Goal: Task Accomplishment & Management: Complete application form

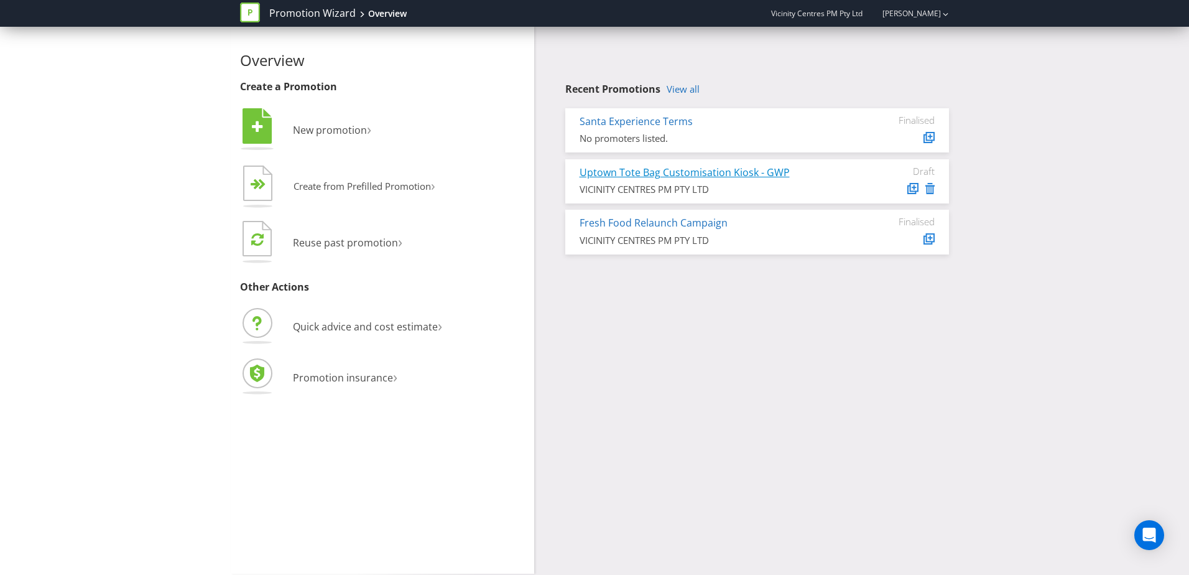
click at [734, 171] on link "Uptown Tote Bag Customisation Kiosk - GWP" at bounding box center [684, 172] width 210 height 14
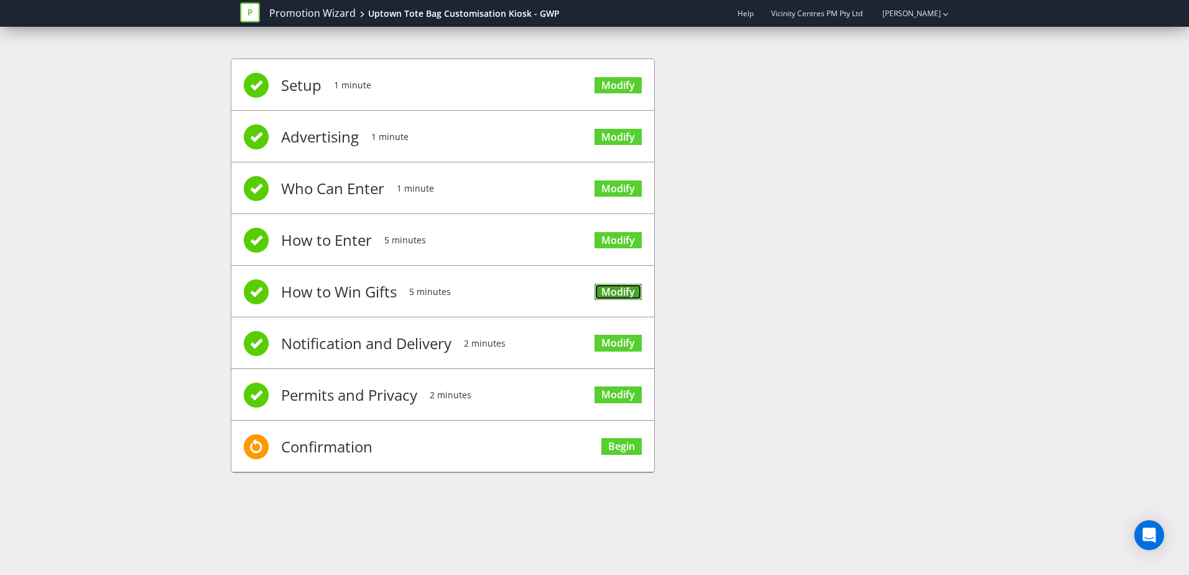
click at [616, 293] on link "Modify" at bounding box center [617, 292] width 47 height 17
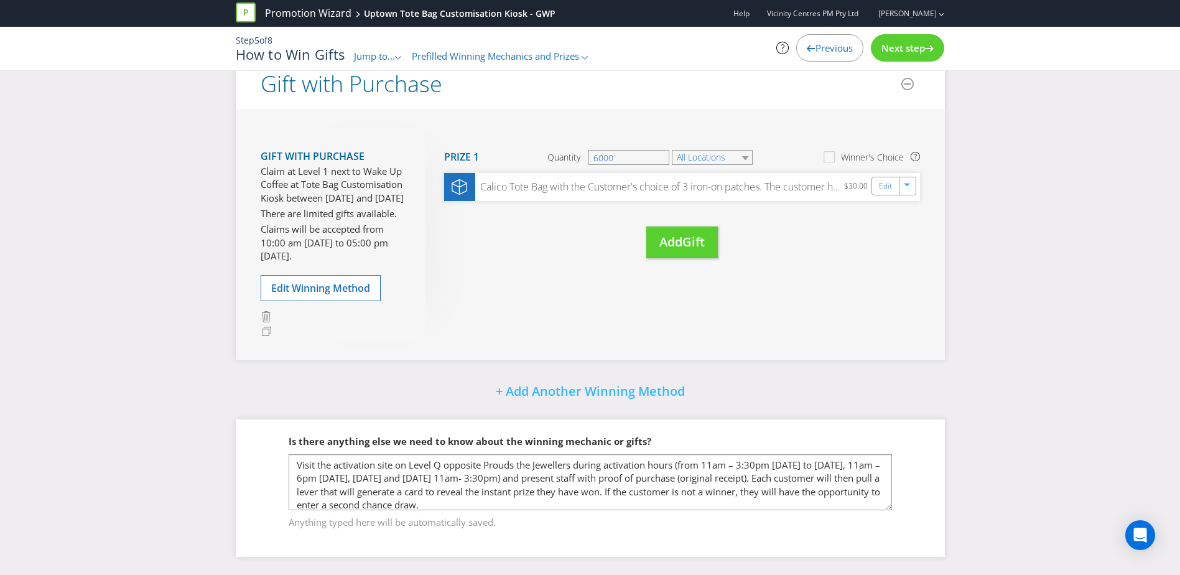
scroll to position [222, 0]
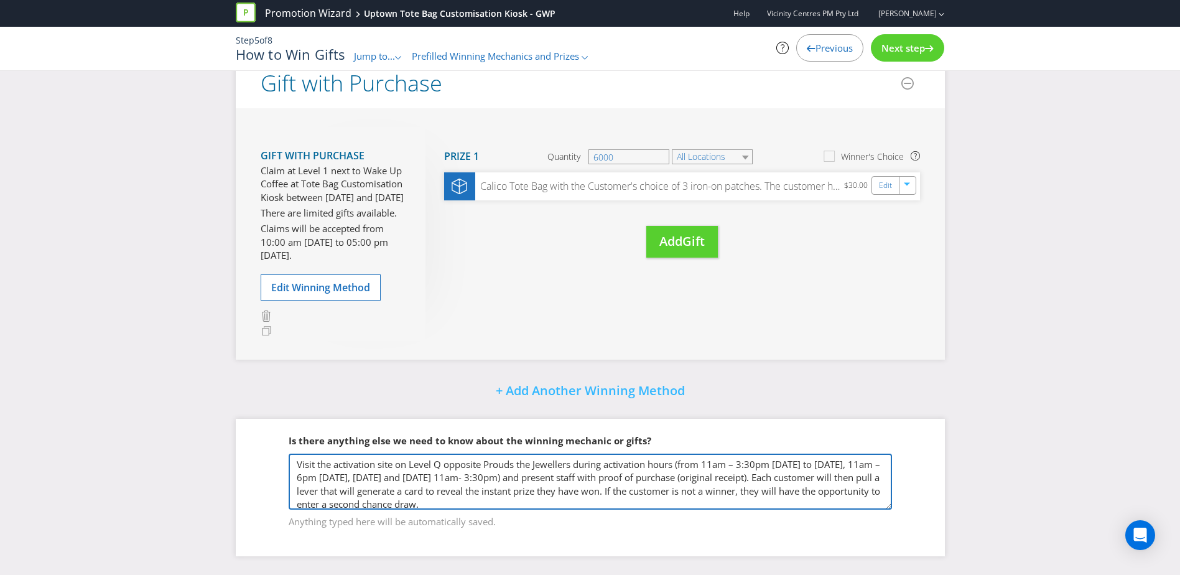
drag, startPoint x: 409, startPoint y: 464, endPoint x: 429, endPoint y: 463, distance: 20.6
click at [428, 463] on textarea "Visit the activation site on Level Q opposite Prouds the Jewellers during activ…" at bounding box center [590, 481] width 603 height 56
click at [438, 463] on textarea "Visit the activation site on Level Q opposite Prouds the Jewellers during activ…" at bounding box center [590, 481] width 603 height 56
click at [443, 463] on textarea "Visit the activation site on Level Q opposite Prouds the Jewellers during activ…" at bounding box center [590, 481] width 603 height 56
click at [441, 463] on textarea "Visit the activation site on Level Q opposite Prouds the Jewellers during activ…" at bounding box center [590, 481] width 603 height 56
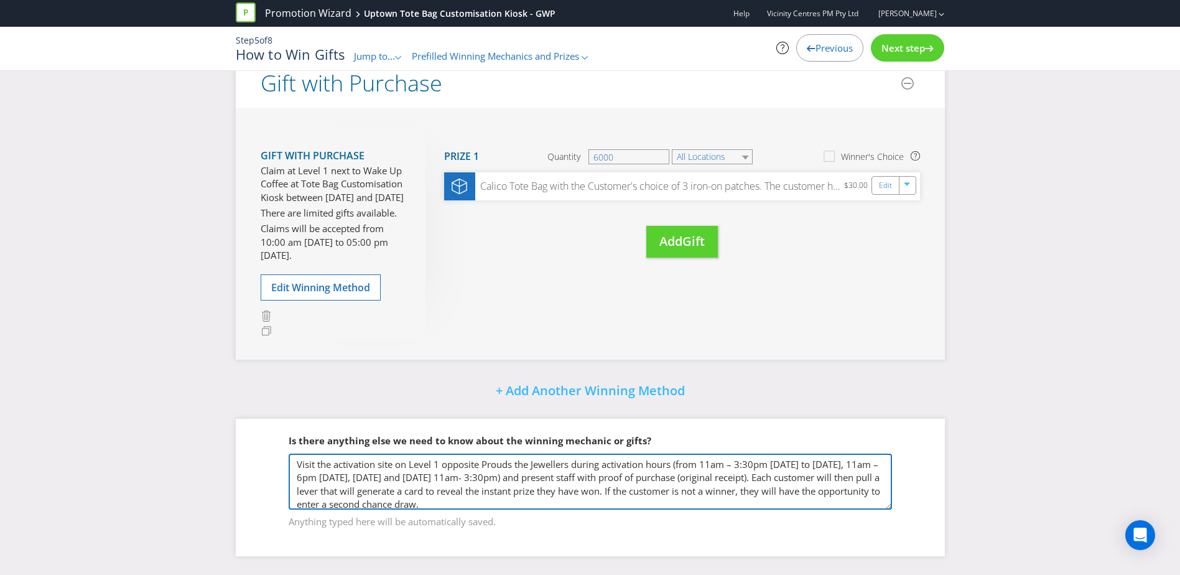
drag, startPoint x: 445, startPoint y: 466, endPoint x: 570, endPoint y: 466, distance: 125.6
click at [570, 466] on textarea "Visit the activation site on Level Q opposite Prouds the Jewellers during activ…" at bounding box center [590, 481] width 603 height 56
drag, startPoint x: 519, startPoint y: 477, endPoint x: 594, endPoint y: 484, distance: 75.6
click at [594, 484] on textarea "Visit the activation site on Level Q opposite Prouds the Jewellers during activ…" at bounding box center [590, 481] width 603 height 56
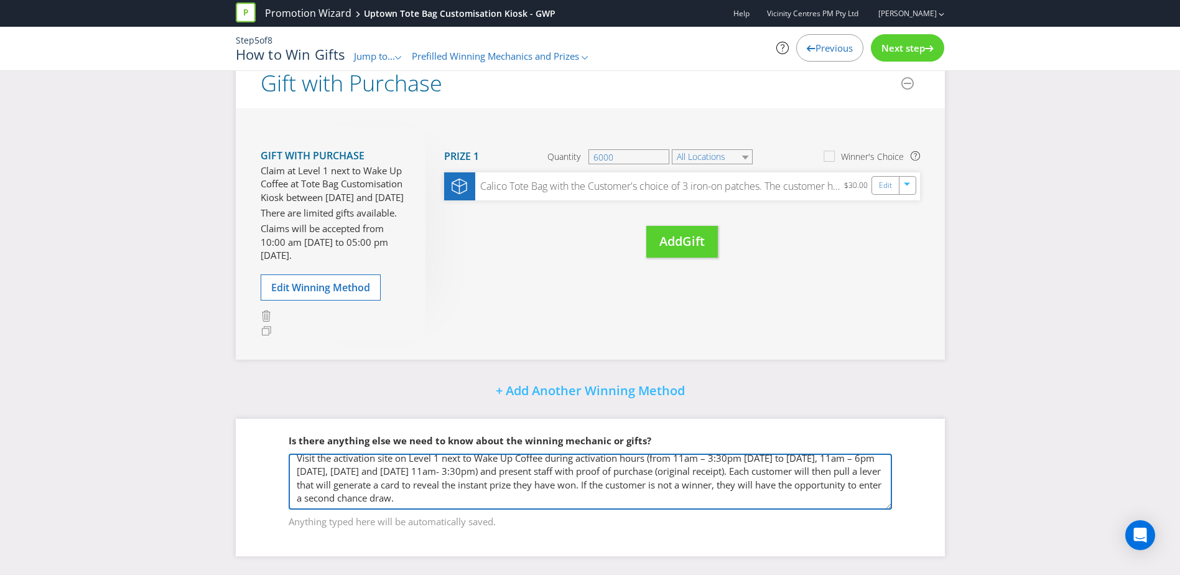
scroll to position [0, 0]
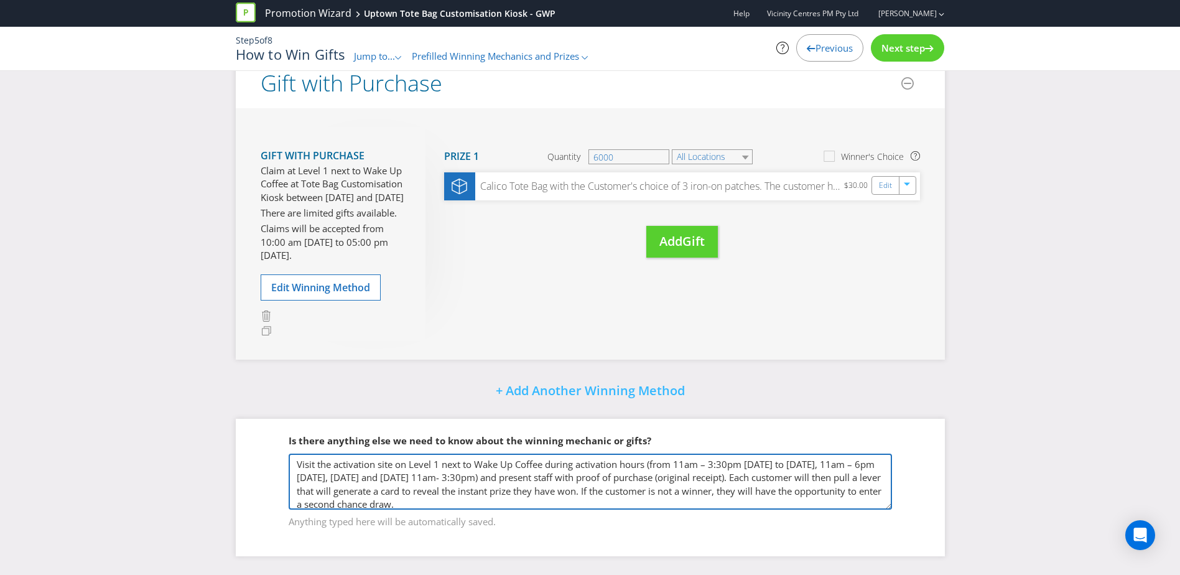
drag, startPoint x: 524, startPoint y: 495, endPoint x: 258, endPoint y: 488, distance: 266.2
click at [258, 488] on div "Is there anything else we need to know about the winning mechanic or gifts? Vis…" at bounding box center [590, 486] width 709 height 137
click at [441, 491] on textarea "Visit the activation site on Level Q opposite Prouds the Jewellers during activ…" at bounding box center [590, 481] width 603 height 56
click at [547, 492] on textarea "Visit the activation site on Level Q opposite Prouds the Jewellers during activ…" at bounding box center [590, 481] width 603 height 56
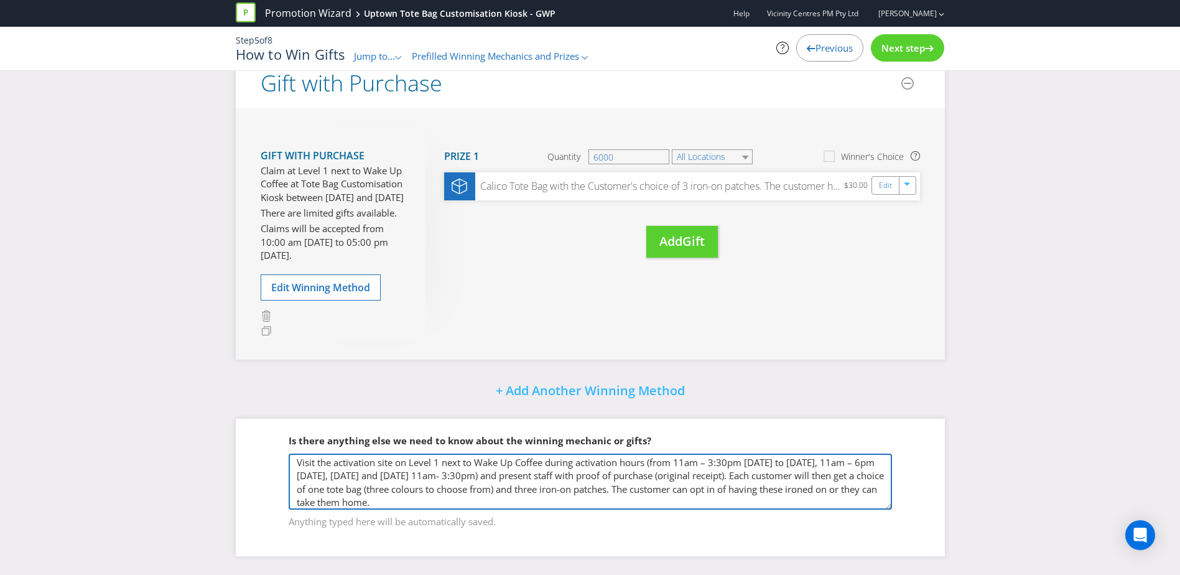
click at [632, 487] on textarea "Visit the activation site on Level Q opposite Prouds the Jewellers during activ…" at bounding box center [590, 481] width 603 height 56
click at [621, 500] on textarea "Visit the activation site on Level Q opposite Prouds the Jewellers during activ…" at bounding box center [590, 481] width 603 height 56
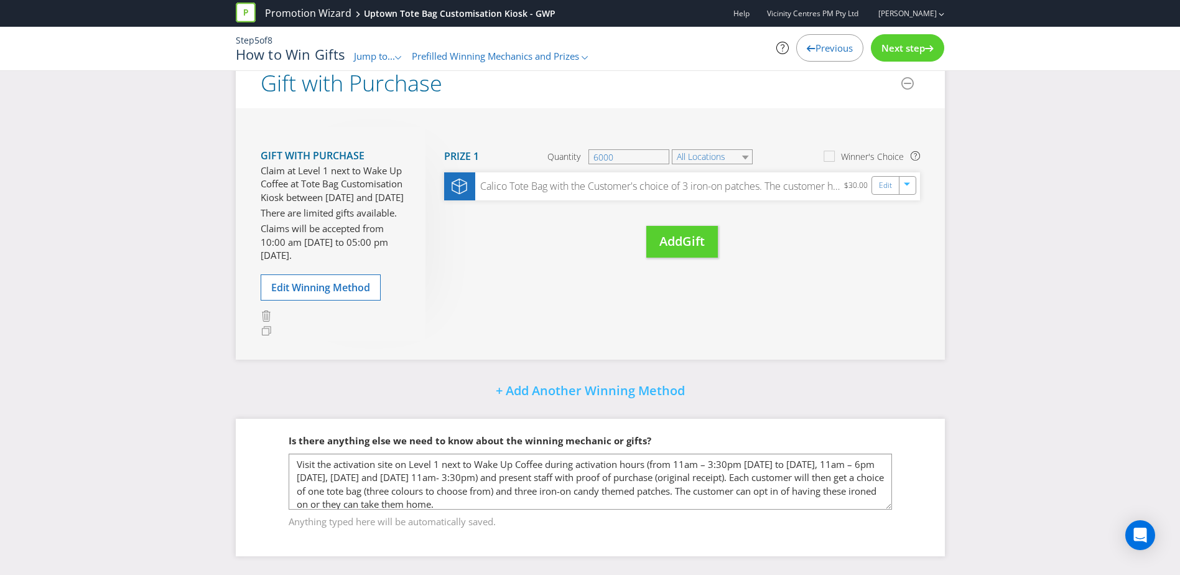
click at [252, 479] on div "Is there anything else we need to know about the winning mechanic or gifts? Vis…" at bounding box center [590, 486] width 709 height 137
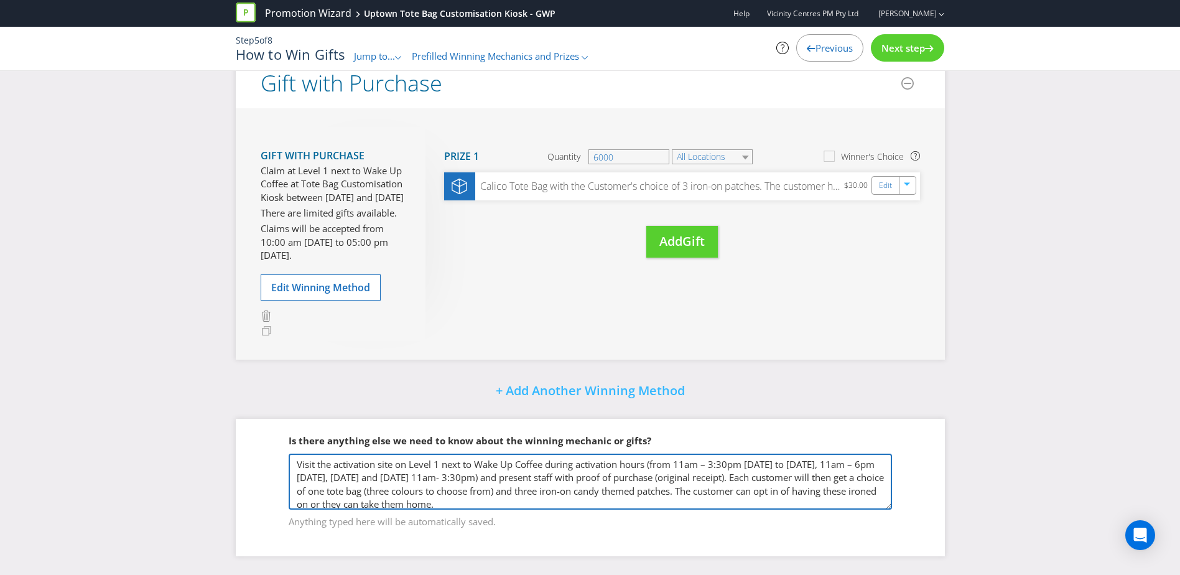
click at [510, 478] on textarea "Visit the activation site on Level Q opposite Prouds the Jewellers during activ…" at bounding box center [590, 481] width 603 height 56
paste textarea "10am to 4pm from [DATE] – [DATE] o Operating 10am to 7pm from [DATE] – [DATE] o…"
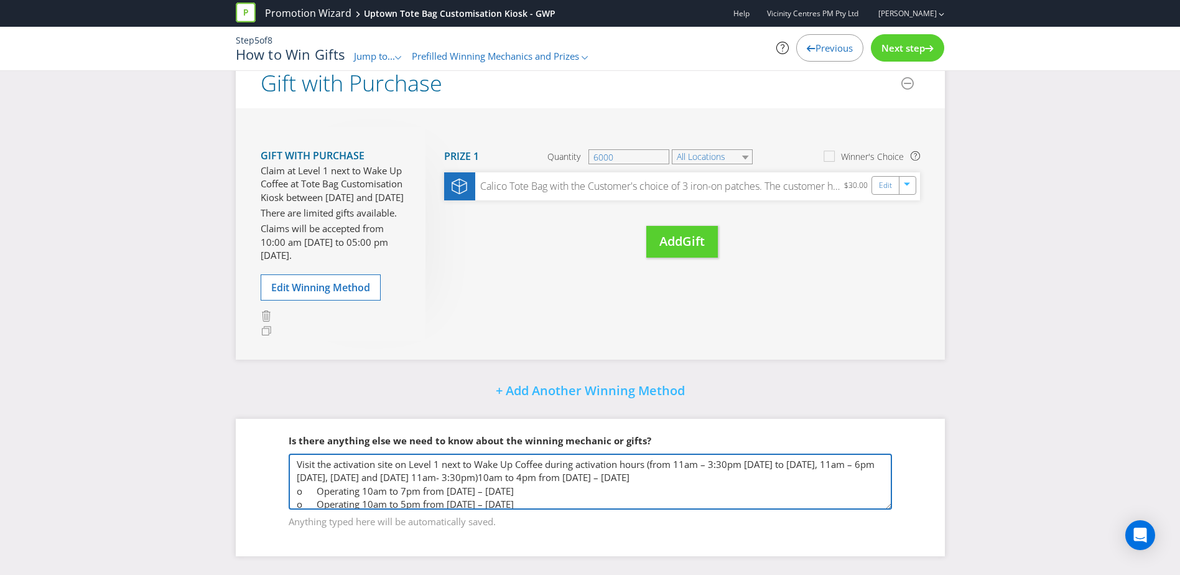
drag, startPoint x: 510, startPoint y: 476, endPoint x: 653, endPoint y: 463, distance: 143.6
click at [653, 463] on textarea "Visit the activation site on Level Q opposite Prouds the Jewellers during activ…" at bounding box center [590, 481] width 603 height 56
drag, startPoint x: 361, startPoint y: 478, endPoint x: 285, endPoint y: 476, distance: 75.2
click at [285, 476] on fieldset "Is there anything else we need to know about the winning mechanic or gifts? Vis…" at bounding box center [590, 473] width 659 height 128
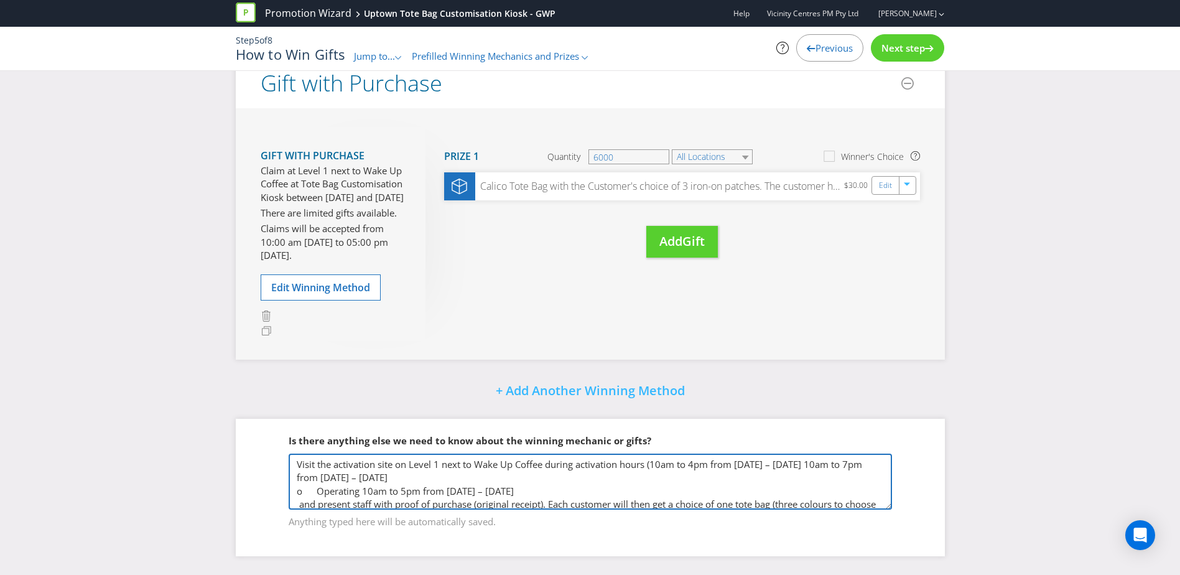
drag, startPoint x: 316, startPoint y: 490, endPoint x: 280, endPoint y: 491, distance: 36.7
click at [280, 491] on fieldset "Is there anything else we need to know about the winning mechanic or gifts? Vis…" at bounding box center [590, 473] width 659 height 128
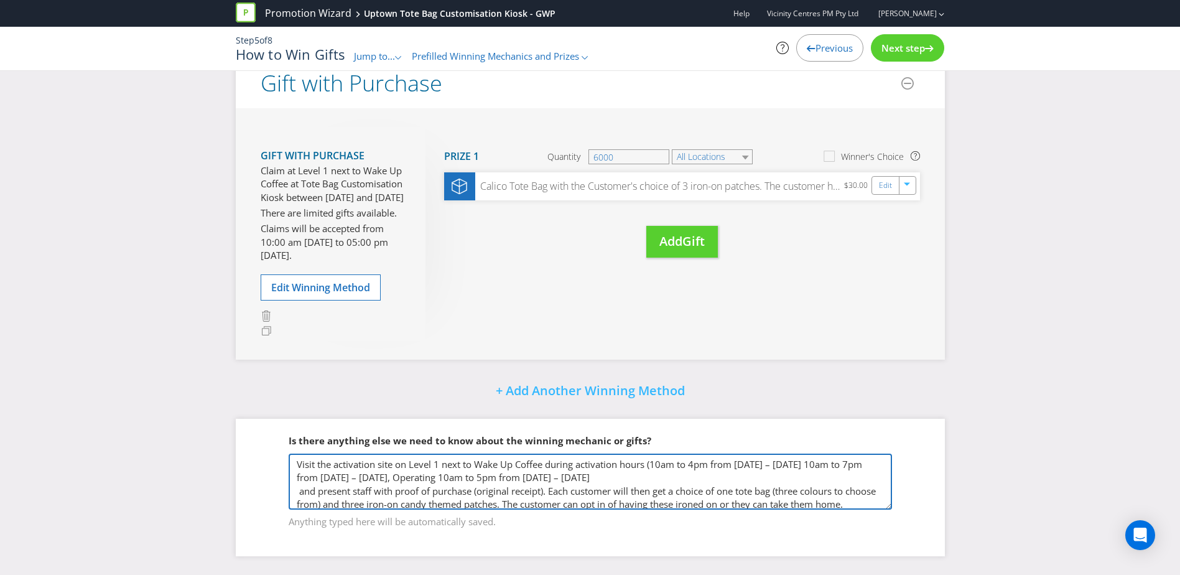
drag, startPoint x: 440, startPoint y: 479, endPoint x: 395, endPoint y: 476, distance: 44.9
click at [395, 476] on textarea "Visit the activation site on Level Q opposite Prouds the Jewellers during activ…" at bounding box center [590, 481] width 603 height 56
click at [547, 474] on textarea "Visit the activation site on Level Q opposite Prouds the Jewellers during activ…" at bounding box center [590, 481] width 603 height 56
click at [298, 489] on textarea "Visit the activation site on Level Q opposite Prouds the Jewellers during activ…" at bounding box center [590, 481] width 603 height 56
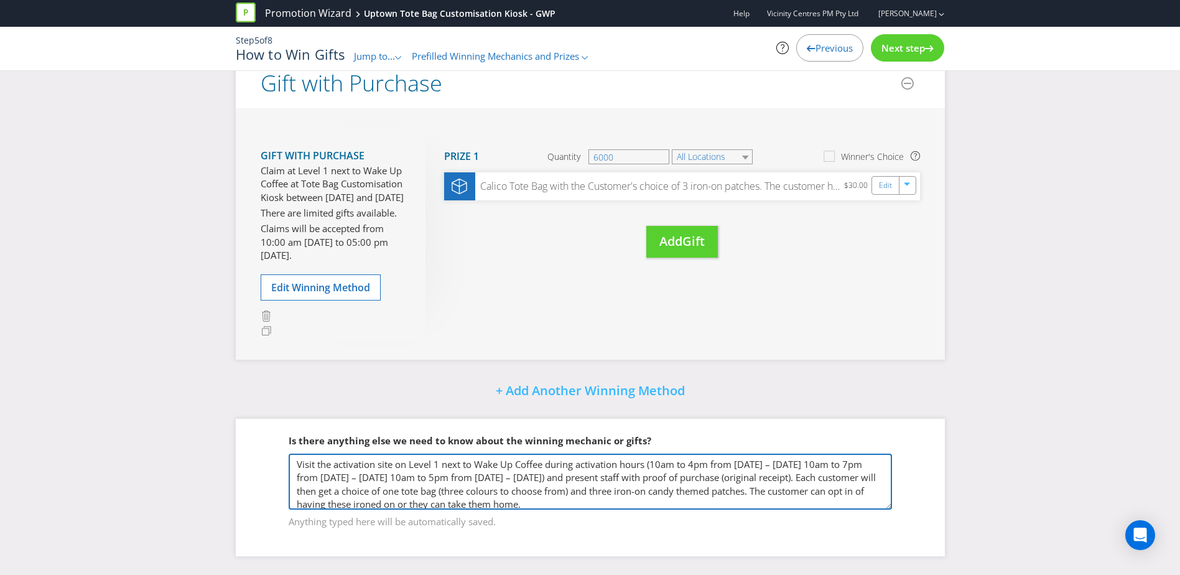
click at [555, 487] on textarea "Visit the activation site on Level Q opposite Prouds the Jewellers during activ…" at bounding box center [590, 481] width 603 height 56
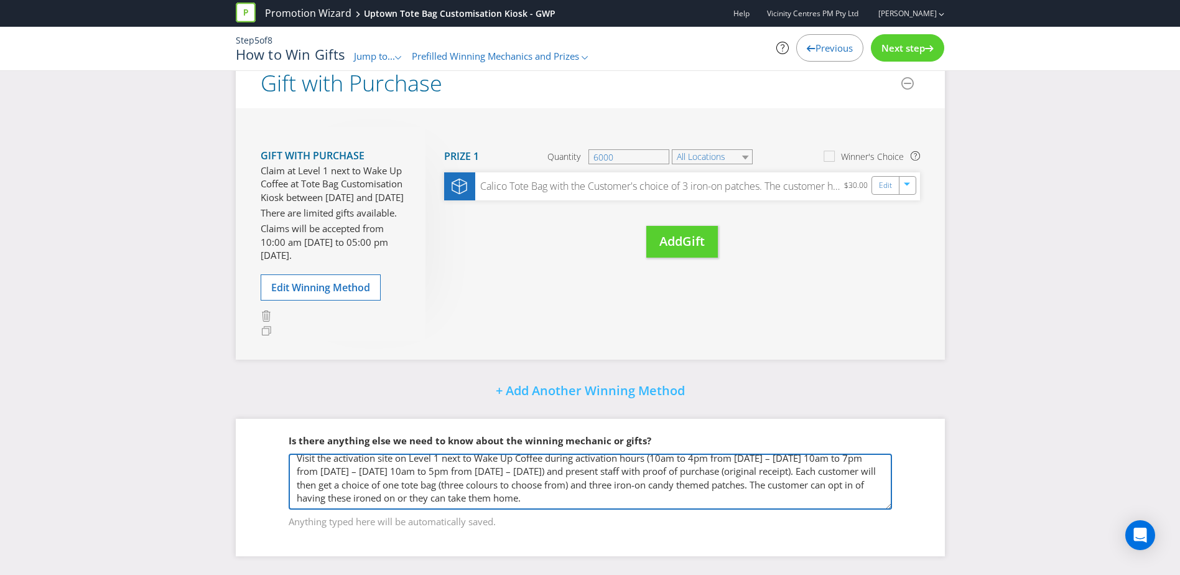
type textarea "Visit the activation site on Level 1 next to Wake Up Coffee during activation h…"
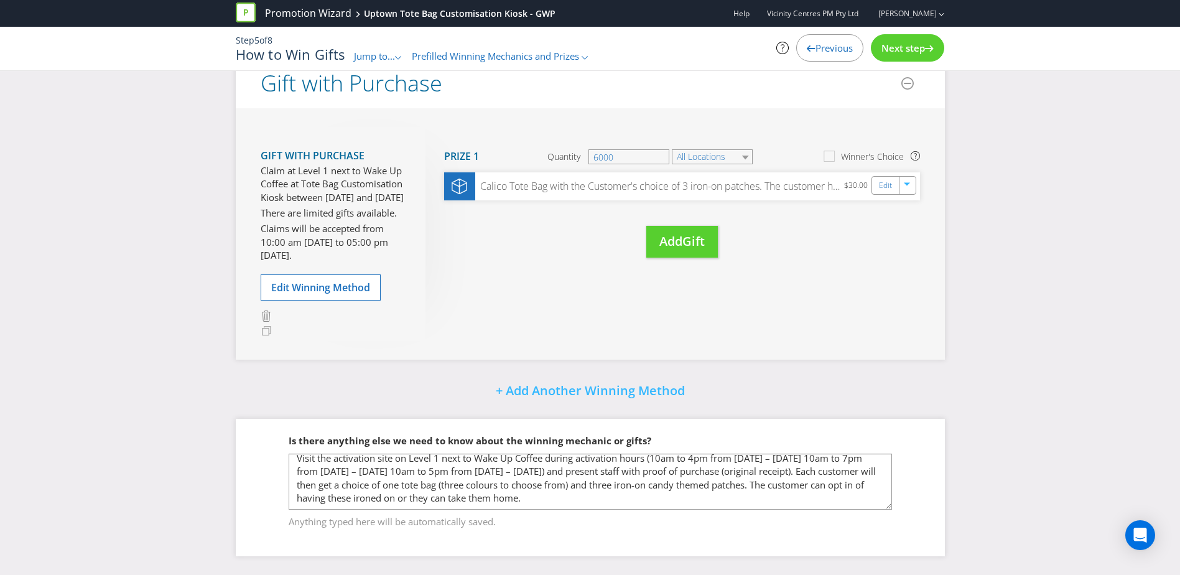
click at [1017, 506] on div "Did You Know Want to make your prizing budget work harder? Increase your prize …" at bounding box center [590, 224] width 1180 height 699
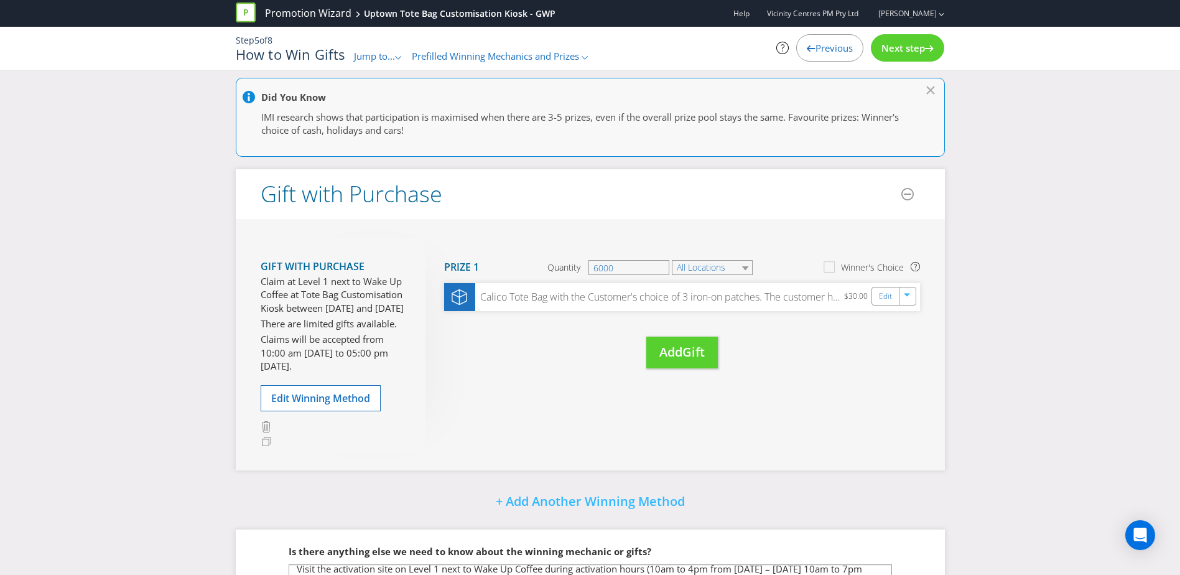
scroll to position [222, 0]
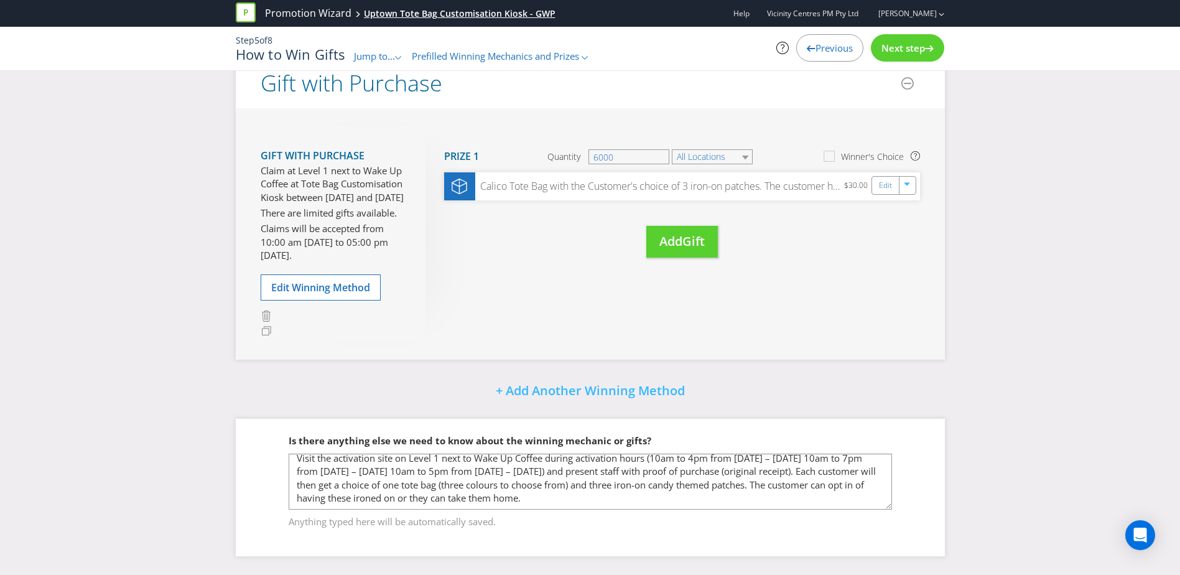
click at [405, 11] on div "Uptown Tote Bag Customisation Kiosk - GWP" at bounding box center [460, 13] width 192 height 12
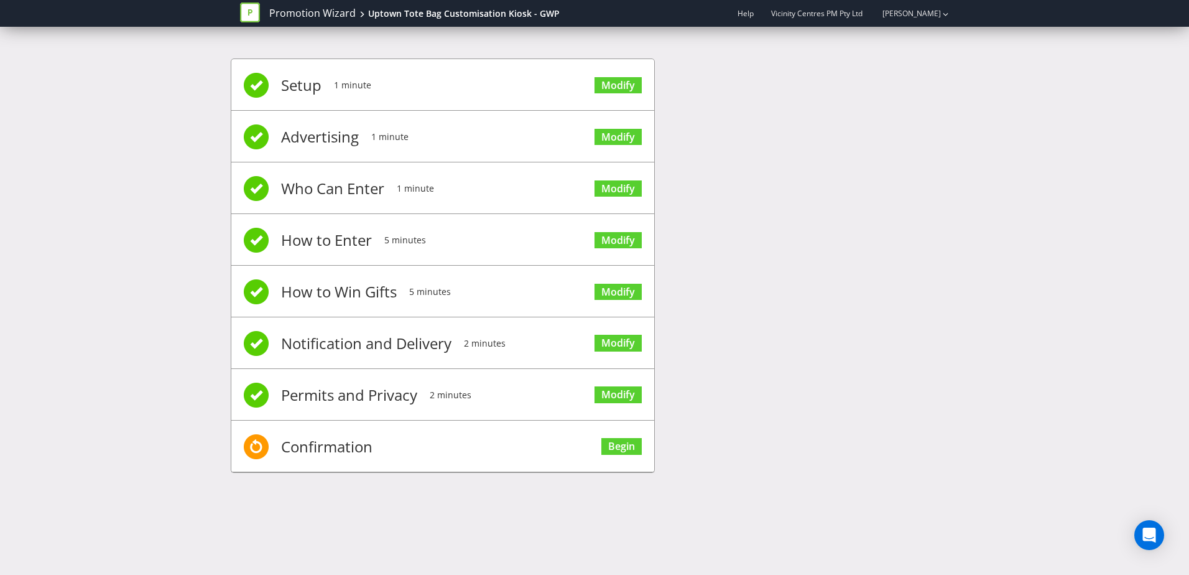
click at [155, 97] on div "Setup 1 minute Modify Advertising 1 minute Modify Who Can Enter 1 minute Modify…" at bounding box center [594, 272] width 1189 height 464
click at [98, 187] on div "Setup 1 minute Modify Advertising 1 minute Modify Who Can Enter 1 minute Modify…" at bounding box center [594, 272] width 1189 height 464
drag, startPoint x: 159, startPoint y: 239, endPoint x: 152, endPoint y: 238, distance: 6.3
click at [159, 239] on div "Setup 1 minute Modify Advertising 1 minute Modify Who Can Enter 1 minute Modify…" at bounding box center [594, 272] width 1189 height 464
click at [165, 174] on div "Setup 1 minute Modify Advertising 1 minute Modify Who Can Enter 1 minute Modify…" at bounding box center [594, 272] width 1189 height 464
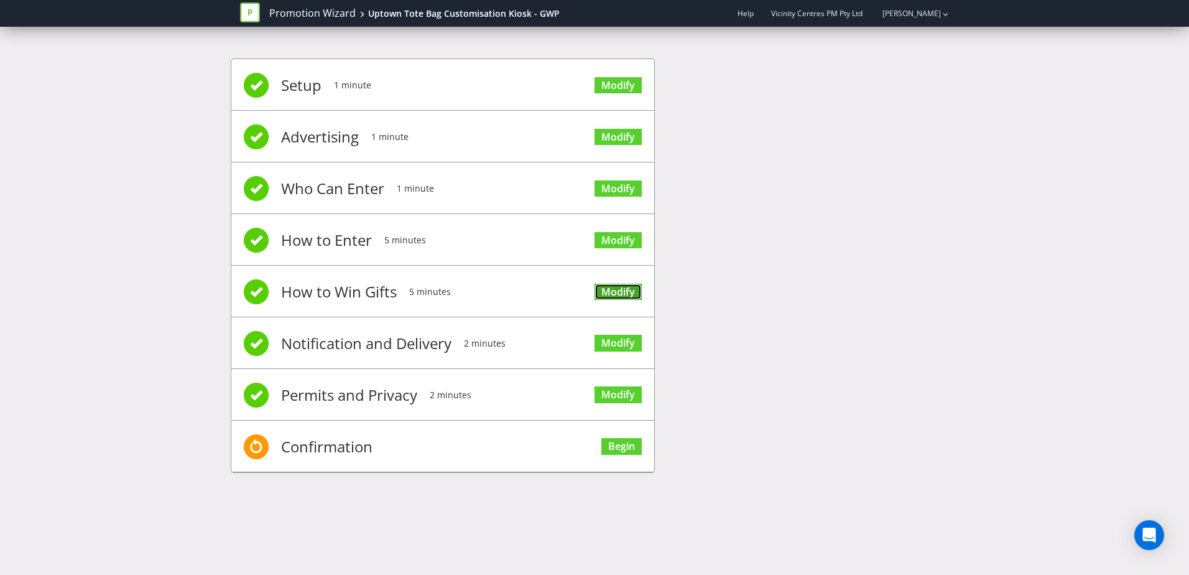
click at [612, 292] on link "Modify" at bounding box center [617, 292] width 47 height 17
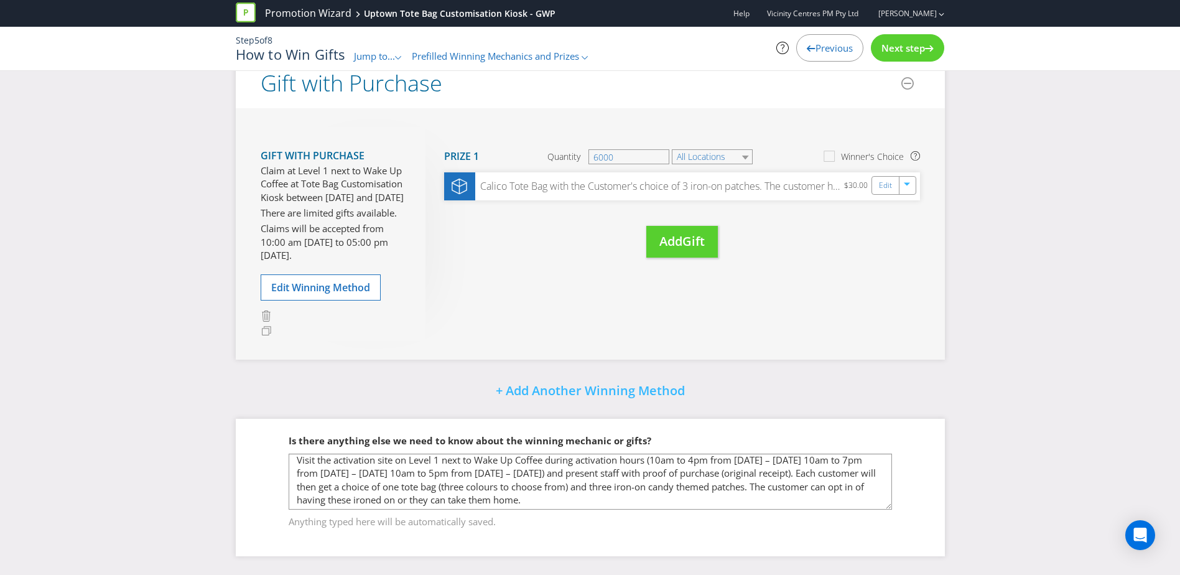
scroll to position [6, 0]
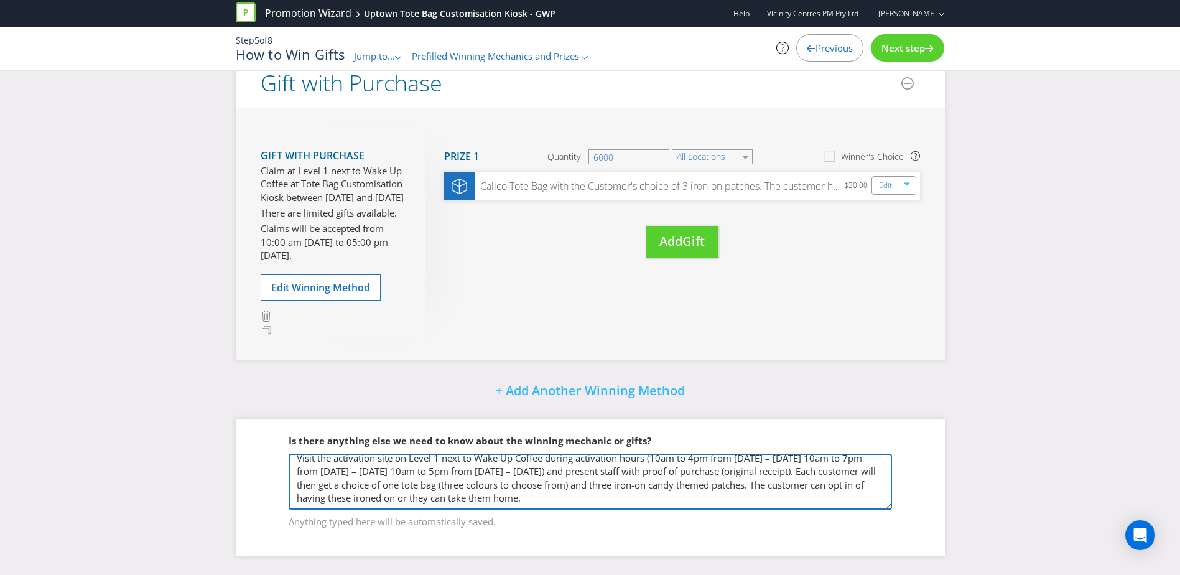
click at [566, 499] on textarea "Visit the activation site on Level 1 next to Wake Up Coffee during activation h…" at bounding box center [590, 481] width 603 height 56
drag, startPoint x: 565, startPoint y: 502, endPoint x: 661, endPoint y: 497, distance: 96.5
click at [661, 497] on textarea "Visit the activation site on Level 1 next to Wake Up Coffee during activation h…" at bounding box center [590, 481] width 603 height 56
type textarea "Visit the activation site on Level 1 next to Wake Up Coffee during activation h…"
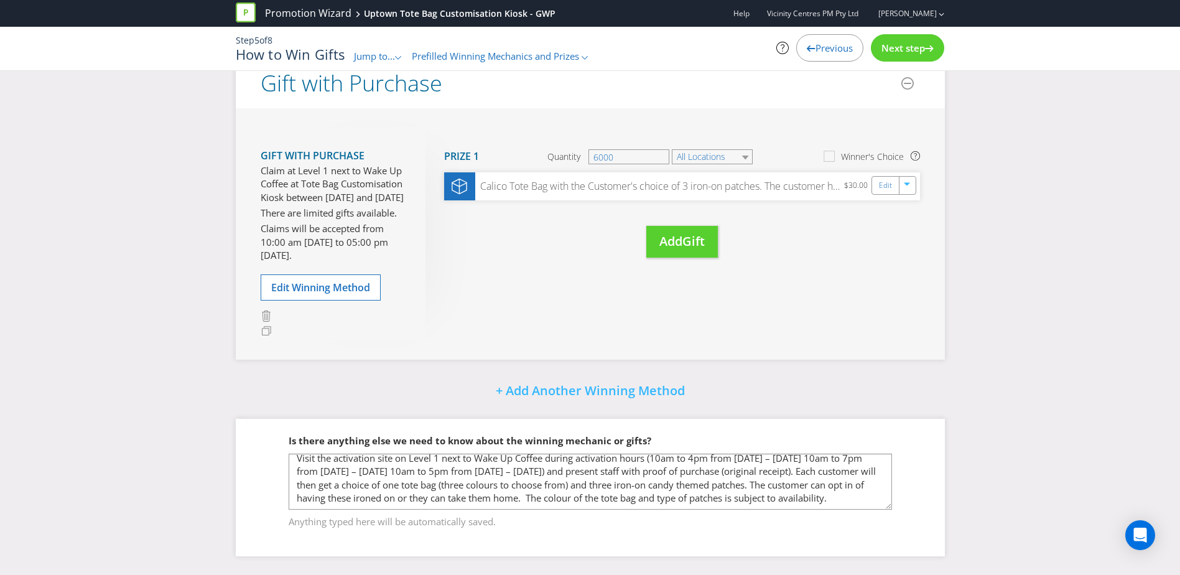
click at [1055, 422] on div "Did You Know Want to make your prizing budget work harder? Increase your prize …" at bounding box center [590, 224] width 1180 height 699
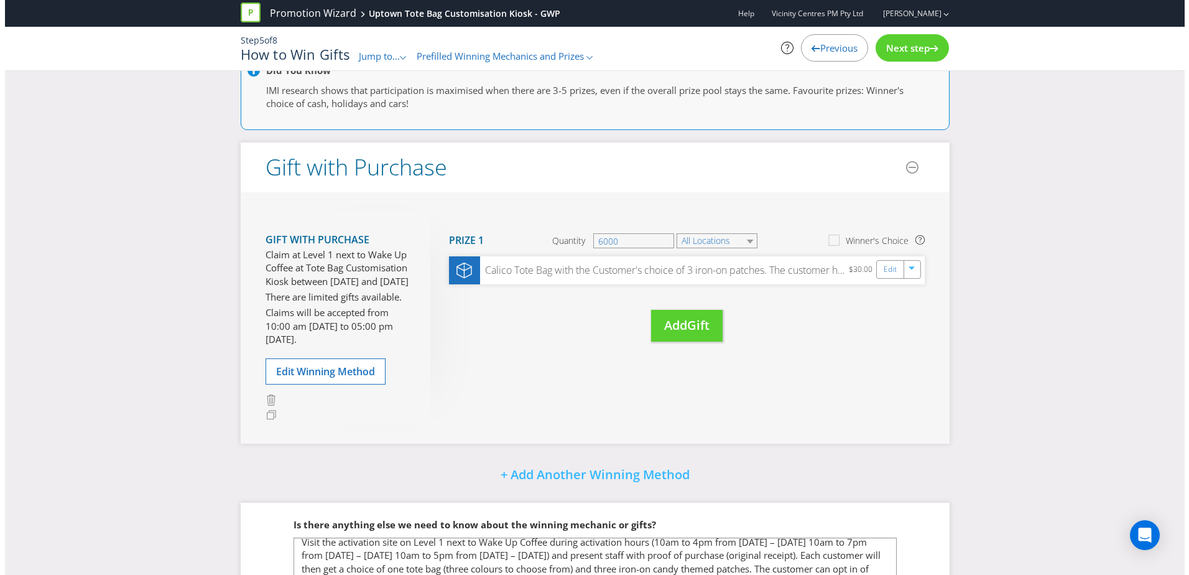
scroll to position [0, 0]
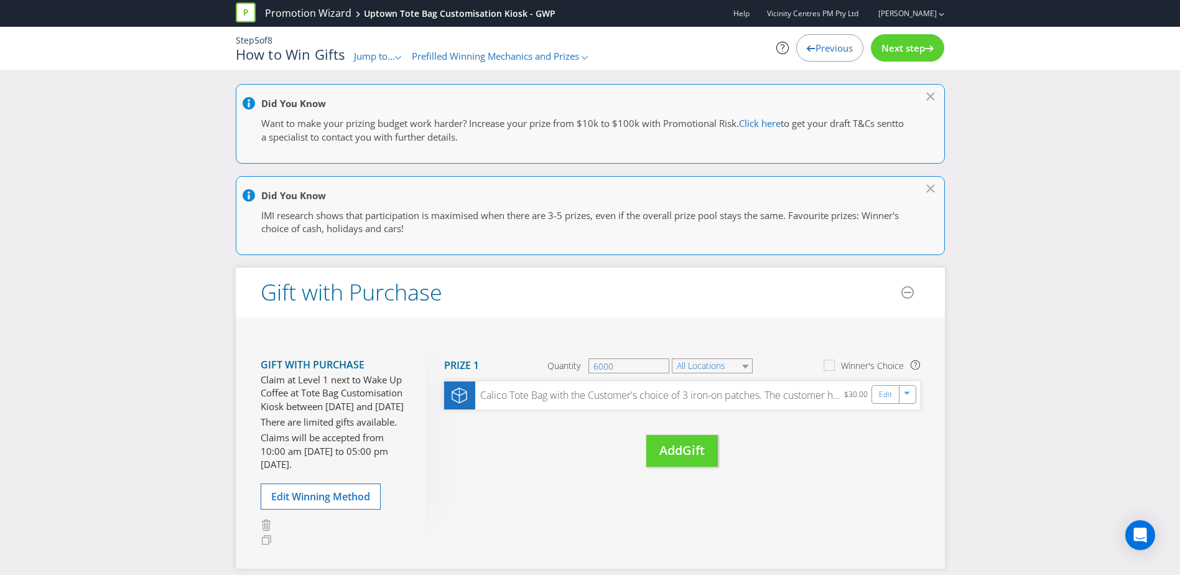
click at [930, 180] on div at bounding box center [931, 186] width 12 height 13
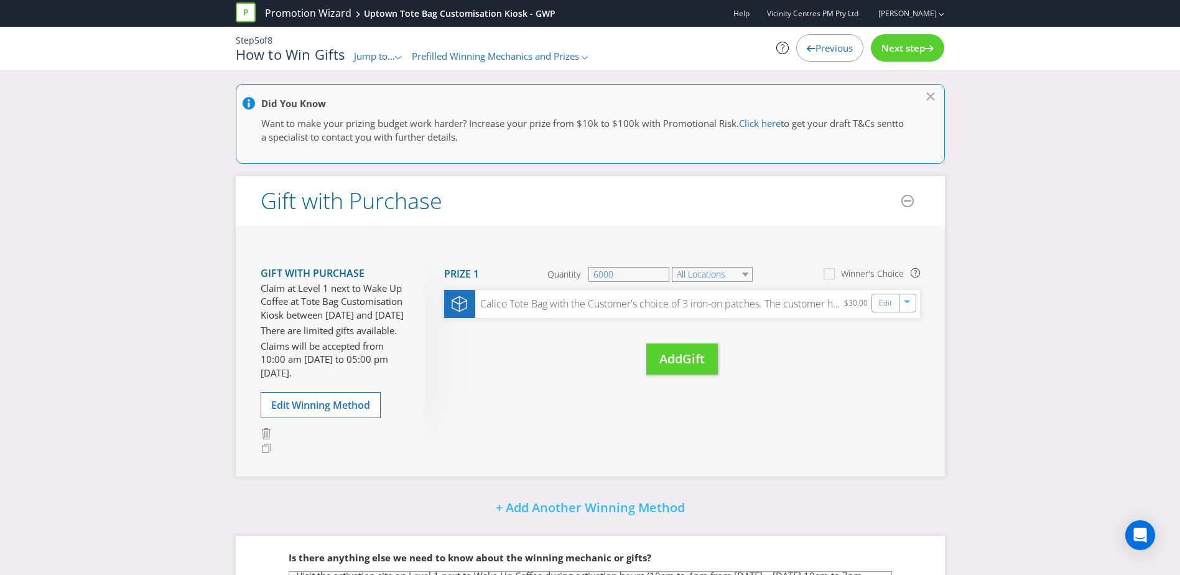
click at [930, 93] on icon at bounding box center [931, 94] width 12 height 6
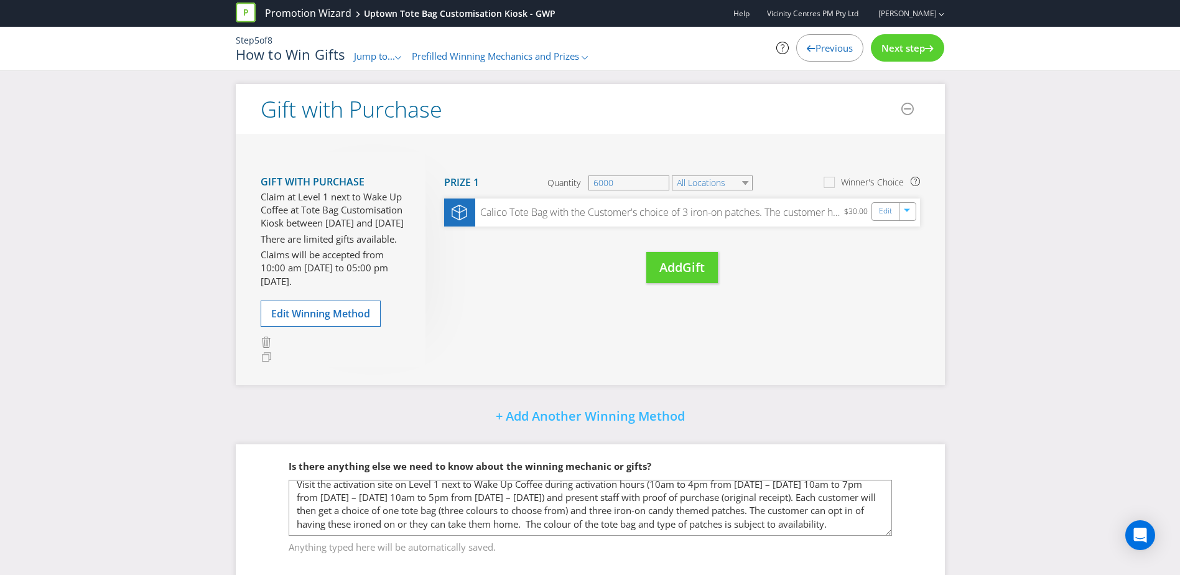
click at [917, 50] on span "Next step" at bounding box center [903, 48] width 44 height 12
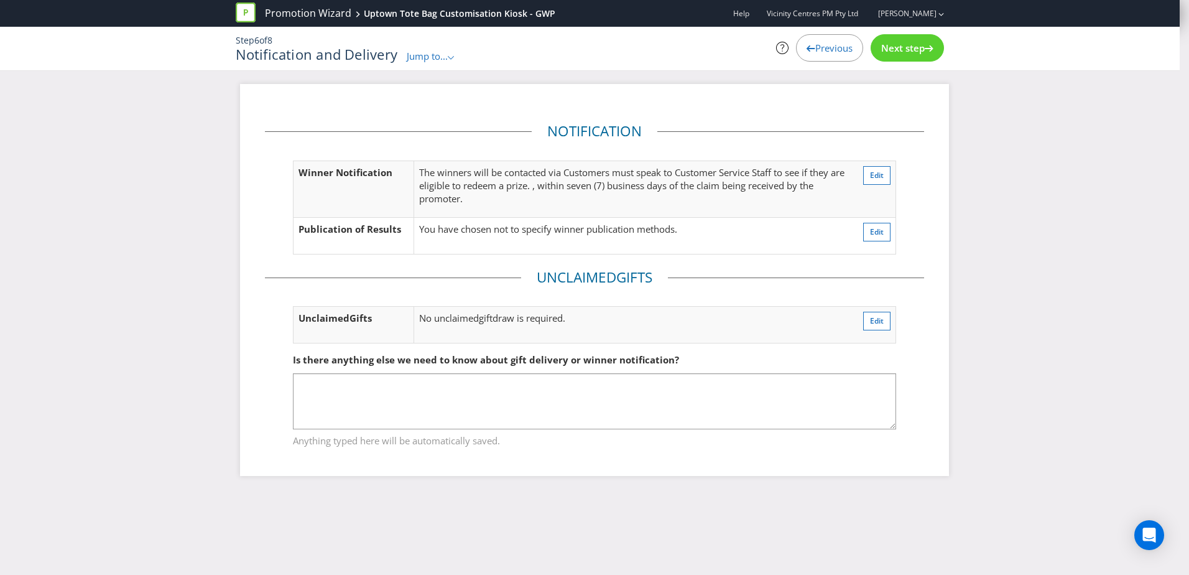
click at [1010, 198] on div "Notification Winner Notification The winners will be contacted via Customers mu…" at bounding box center [594, 289] width 1189 height 410
click at [875, 178] on span "Edit" at bounding box center [877, 175] width 14 height 11
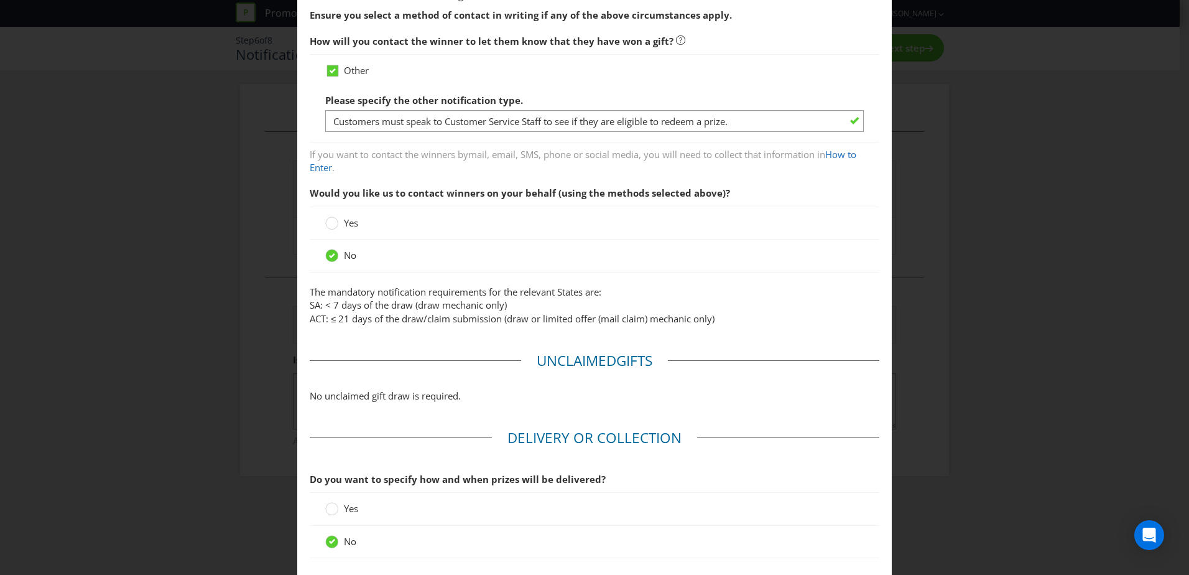
scroll to position [311, 0]
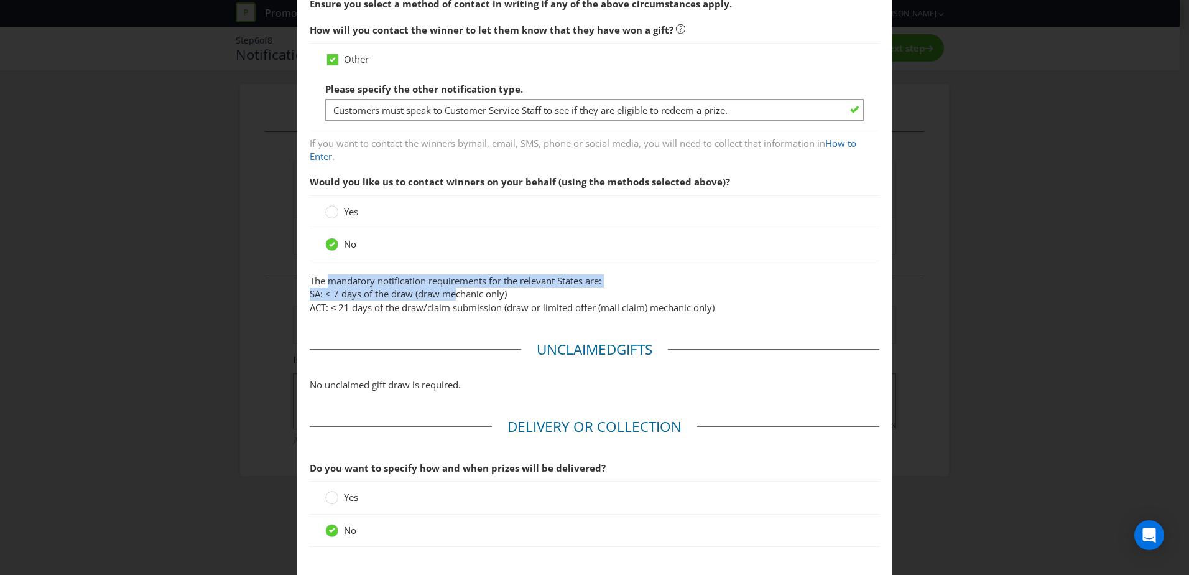
drag, startPoint x: 328, startPoint y: 281, endPoint x: 456, endPoint y: 299, distance: 129.3
click at [456, 299] on p "The mandatory notification requirements for the relevant States are: SA: < 7 da…" at bounding box center [595, 294] width 570 height 40
click at [456, 299] on span "SA: < 7 days of the draw (draw mechanic only)" at bounding box center [408, 293] width 197 height 12
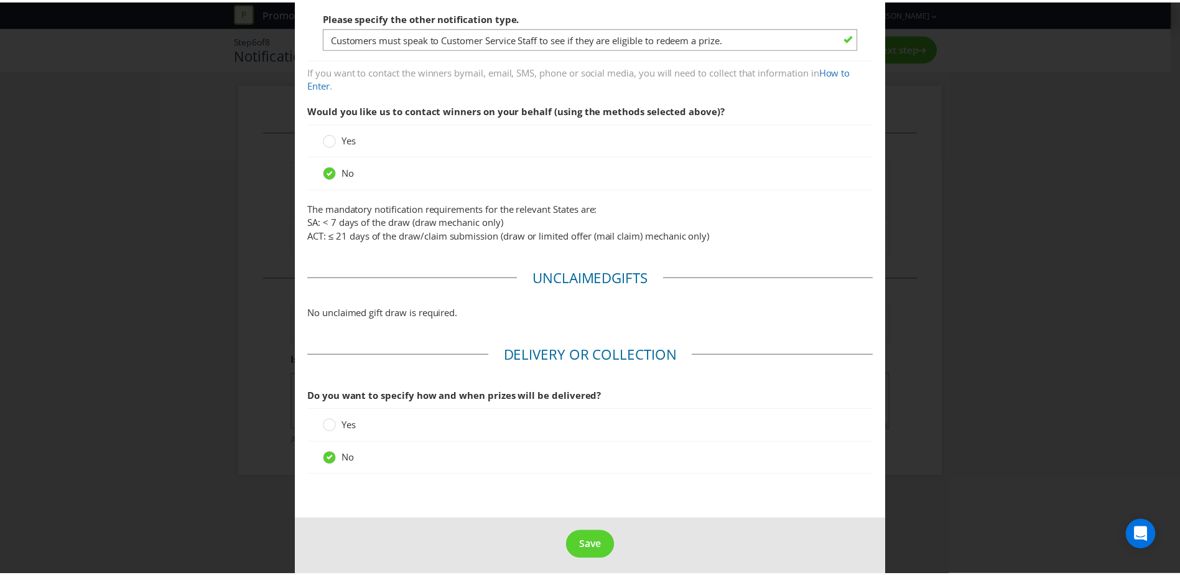
scroll to position [390, 0]
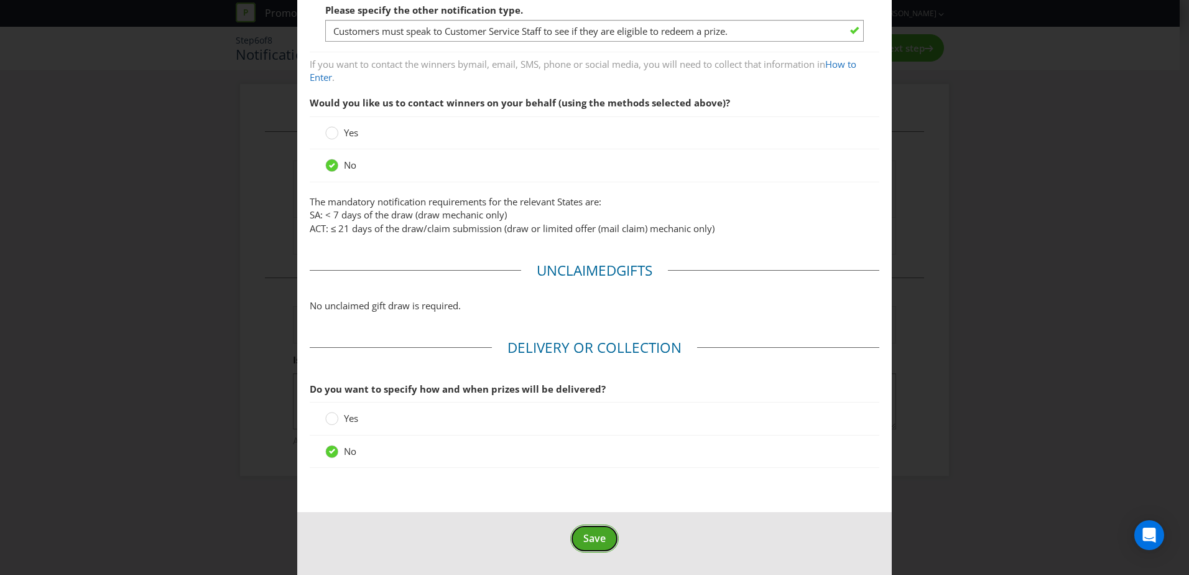
click at [591, 537] on span "Save" at bounding box center [594, 538] width 22 height 14
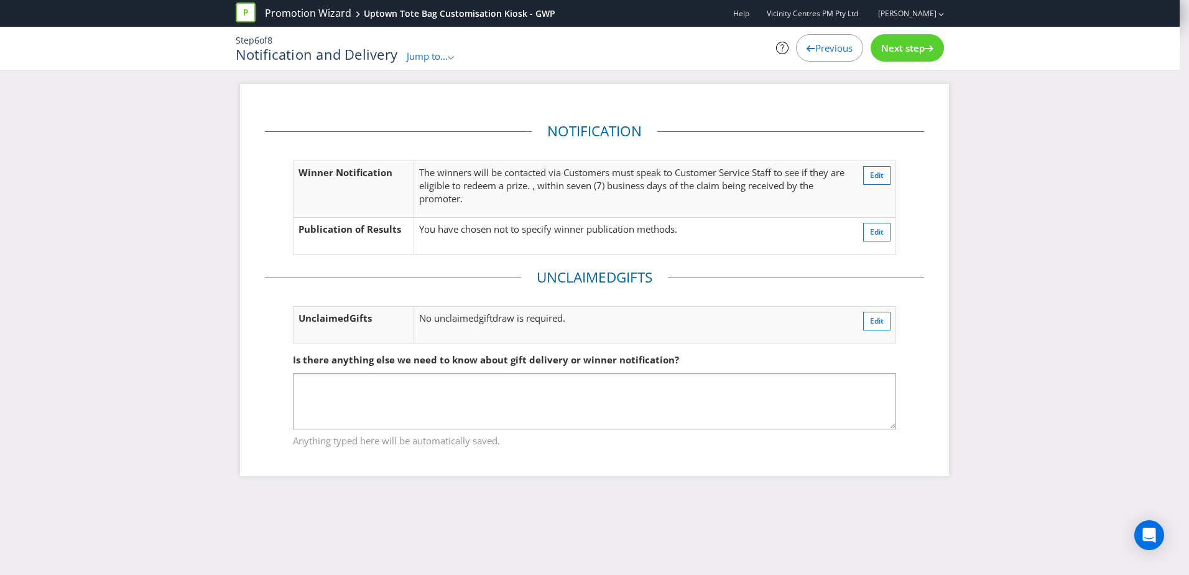
click at [210, 366] on div "Notification Winner Notification The winners will be contacted via Customers mu…" at bounding box center [594, 289] width 1189 height 410
click at [934, 46] on div "Next step" at bounding box center [906, 47] width 73 height 27
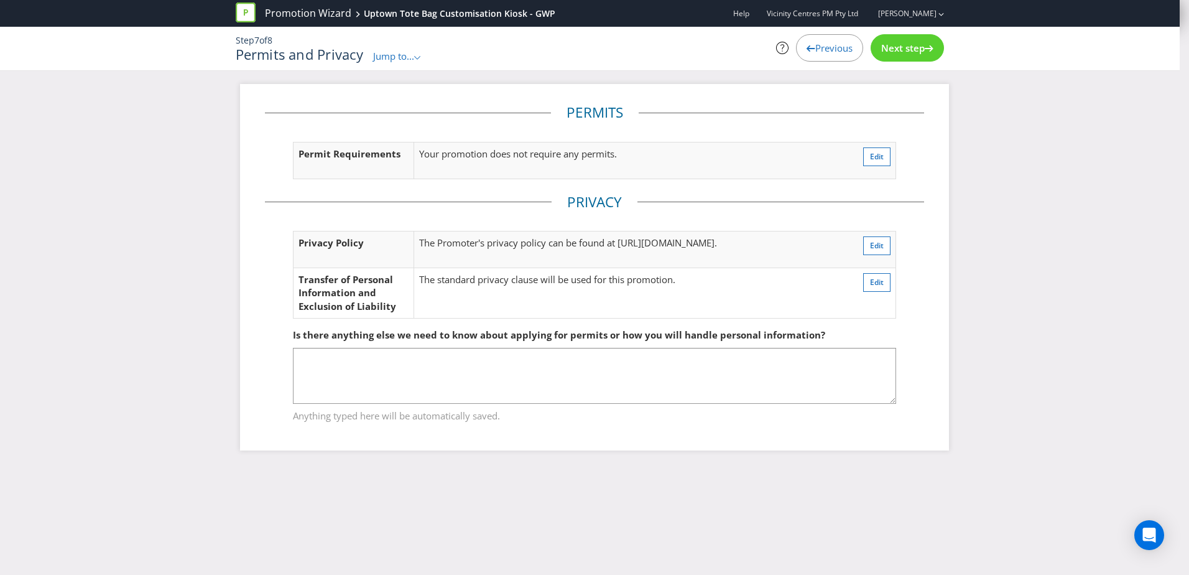
click at [931, 47] on icon at bounding box center [929, 48] width 9 height 6
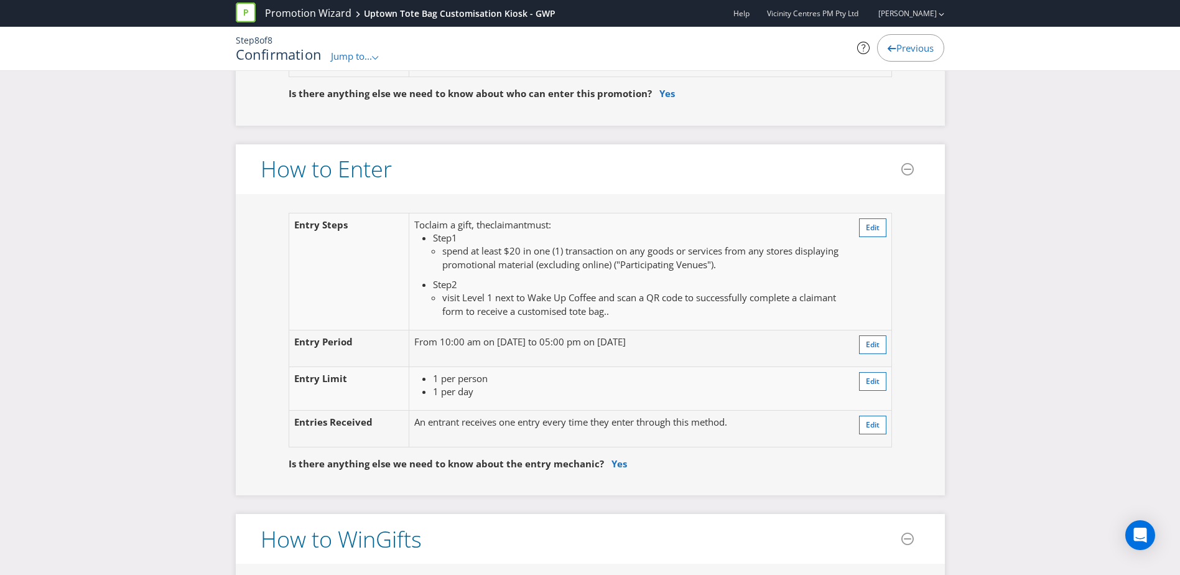
scroll to position [933, 0]
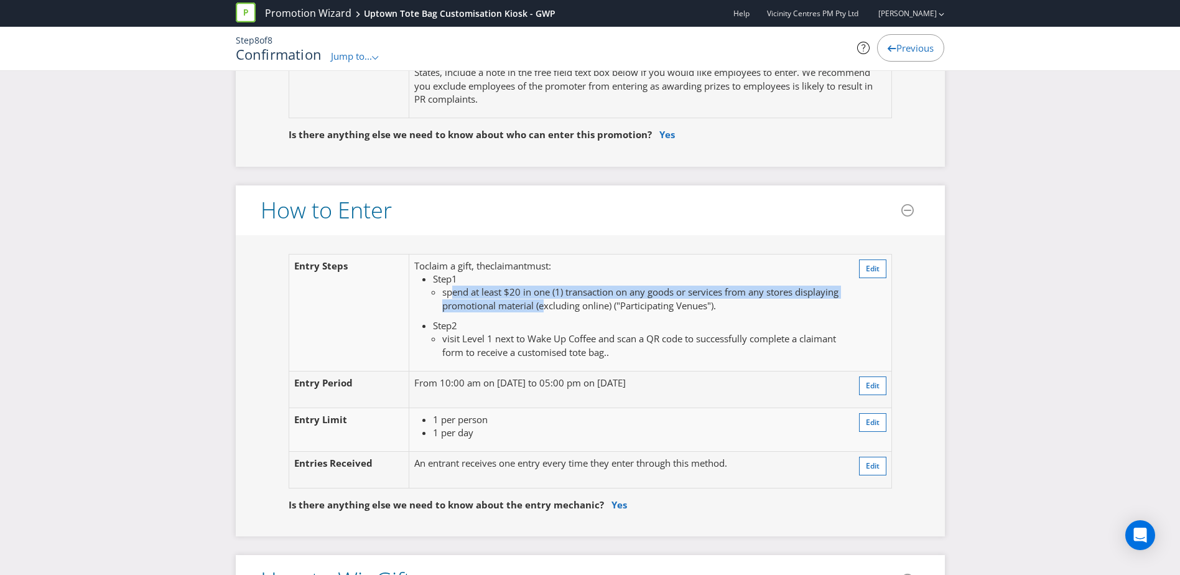
drag, startPoint x: 450, startPoint y: 290, endPoint x: 592, endPoint y: 305, distance: 142.5
click at [592, 305] on span "spend at least $20 in one (1) transaction on any goods or services from any sto…" at bounding box center [640, 297] width 396 height 25
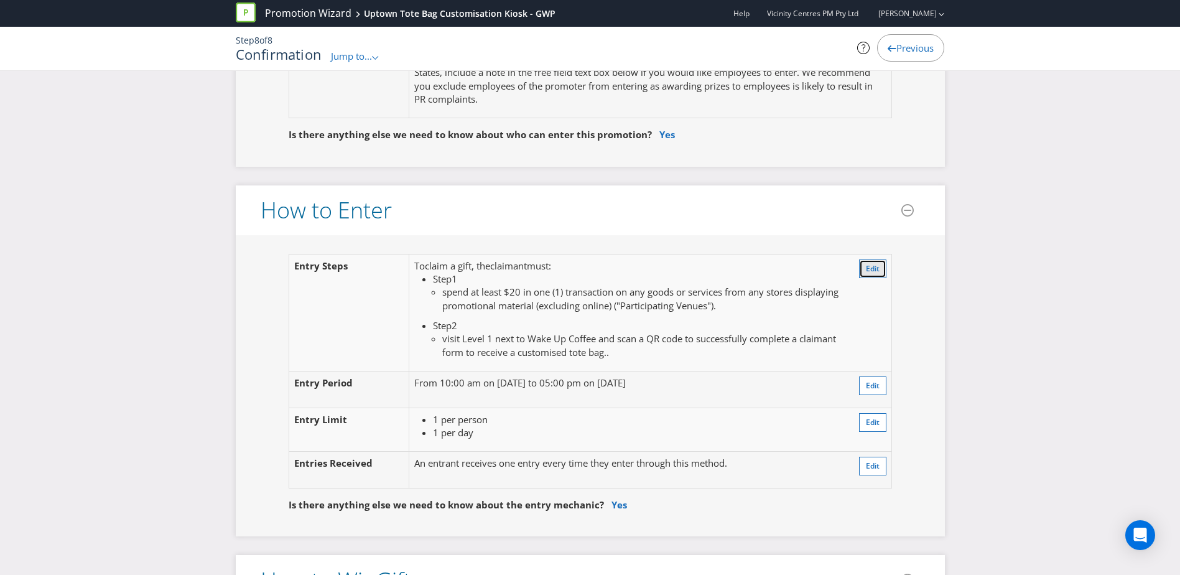
click at [877, 270] on span "Edit" at bounding box center [873, 268] width 14 height 11
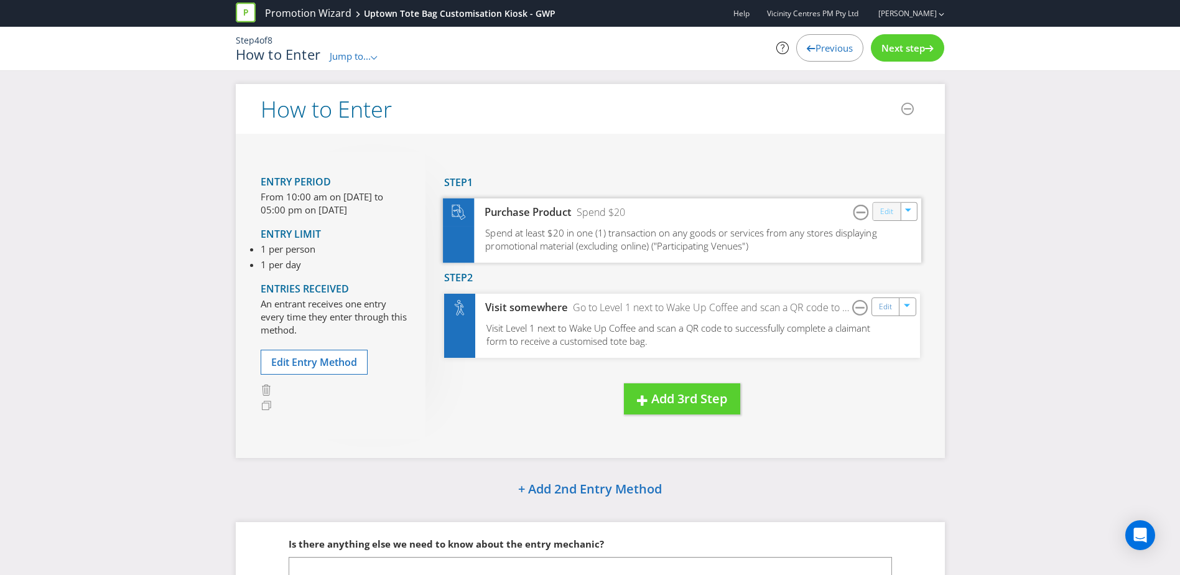
click at [885, 218] on link "Edit" at bounding box center [885, 211] width 13 height 14
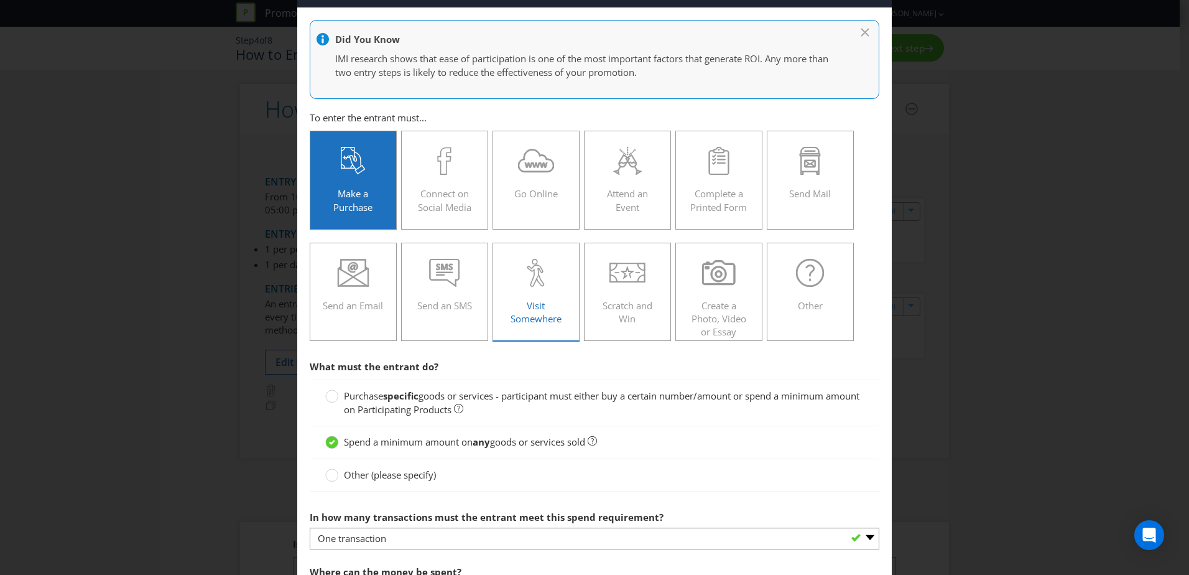
scroll to position [124, 0]
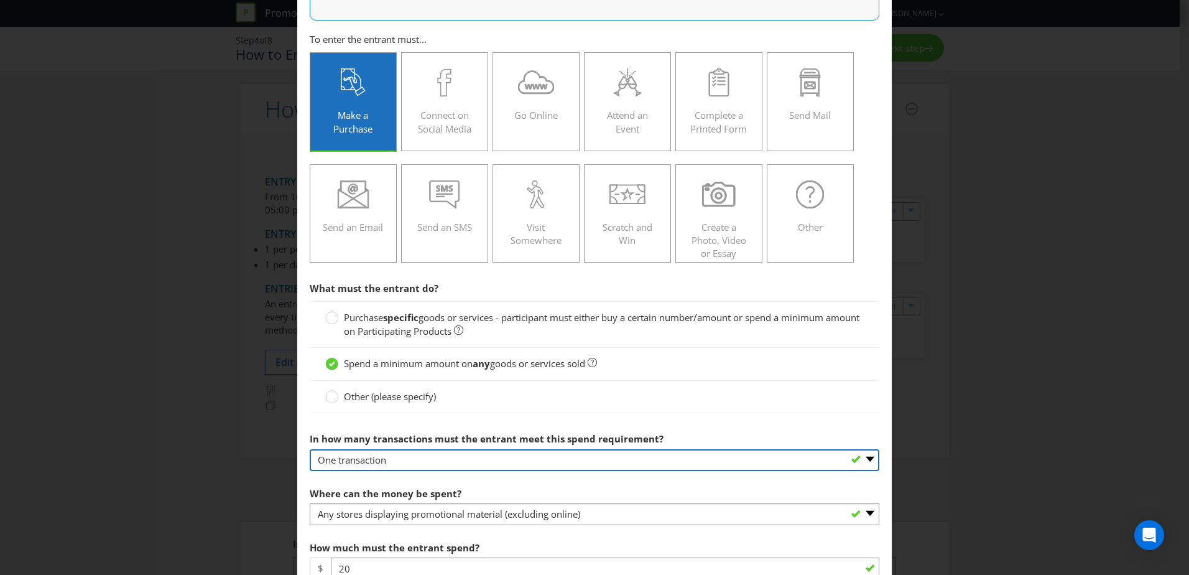
click at [816, 459] on select "-- Please select -- One transaction A specific number of transactions Any numbe…" at bounding box center [595, 460] width 570 height 22
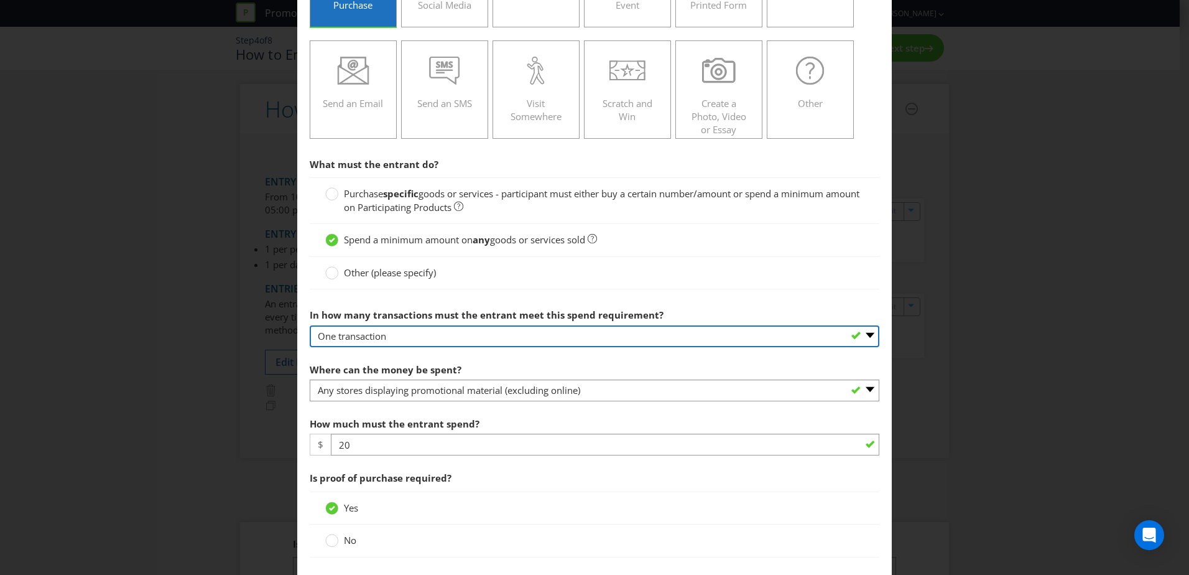
scroll to position [249, 0]
click at [864, 338] on select "-- Please select -- One transaction A specific number of transactions Any numbe…" at bounding box center [595, 336] width 570 height 22
select select "ANY"
click at [310, 325] on select "-- Please select -- One transaction A specific number of transactions Any numbe…" at bounding box center [595, 336] width 570 height 22
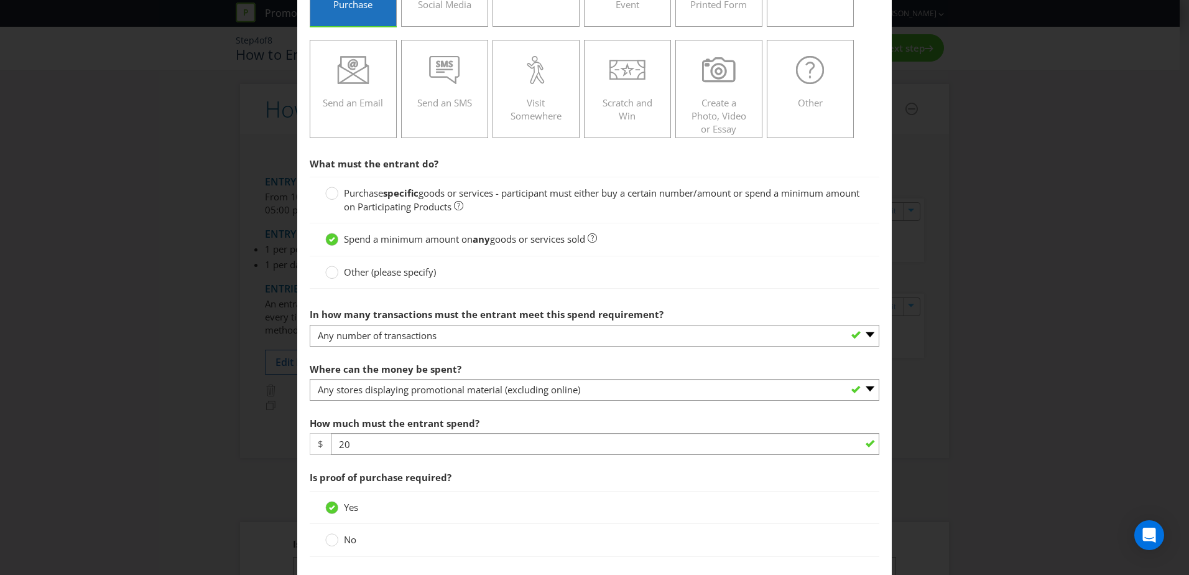
click at [685, 296] on section "What must the entrant do? Purchase specific goods or services - participant mus…" at bounding box center [595, 542] width 570 height 783
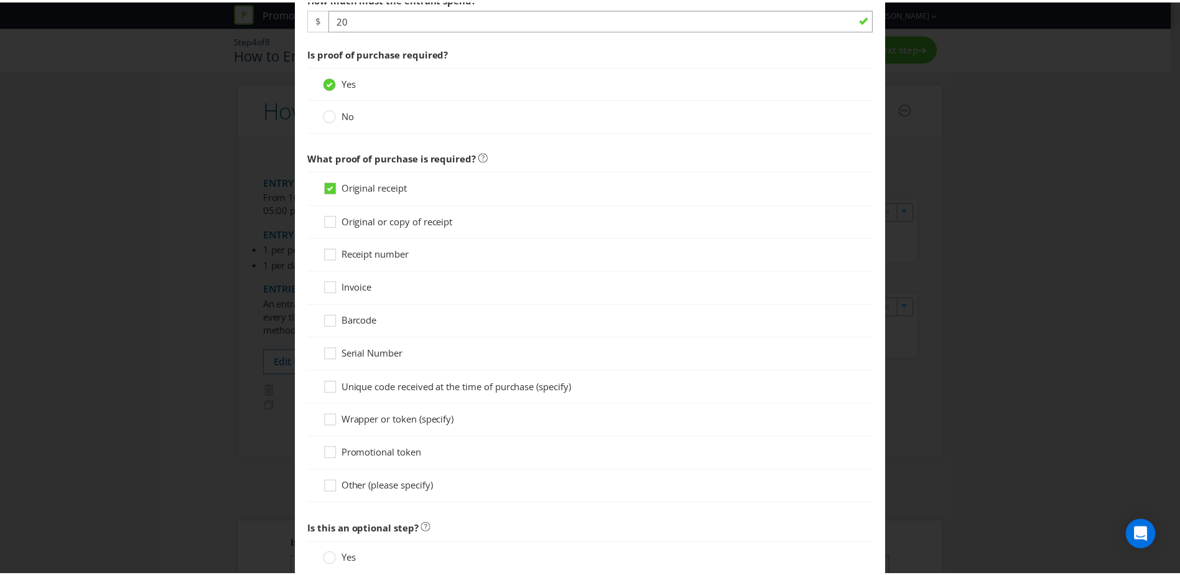
scroll to position [793, 0]
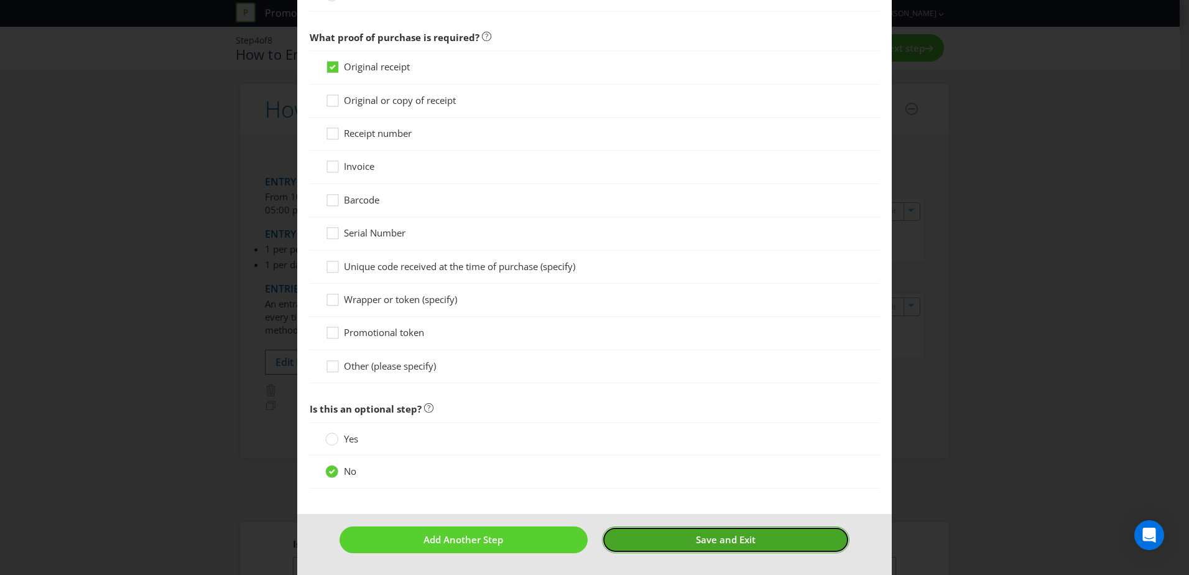
click at [704, 543] on span "Save and Exit" at bounding box center [726, 539] width 60 height 12
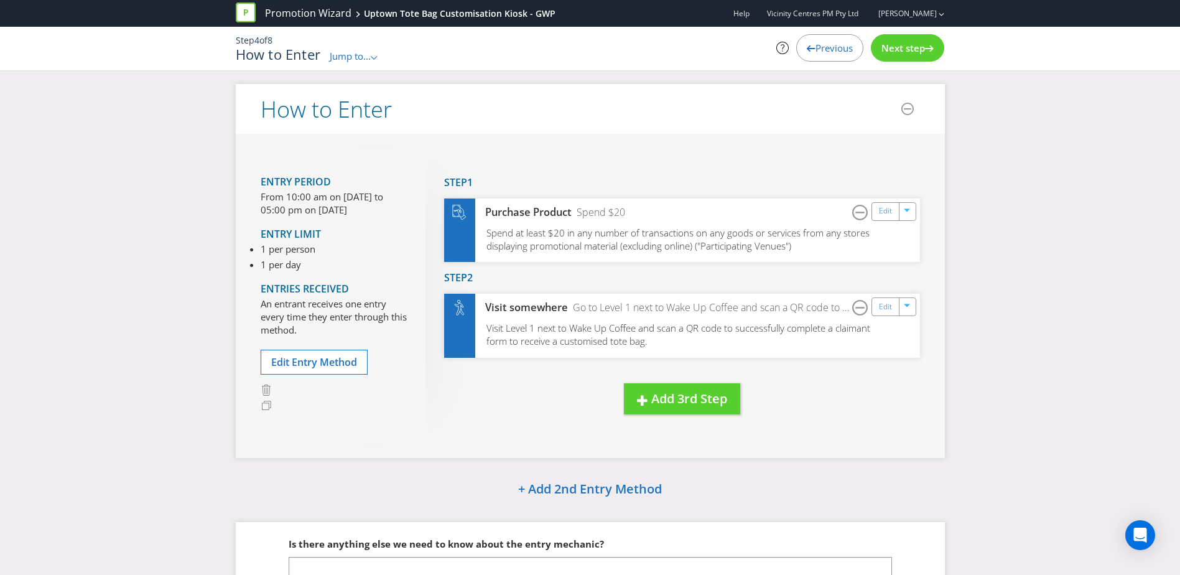
click at [881, 47] on span "Next step" at bounding box center [903, 48] width 44 height 12
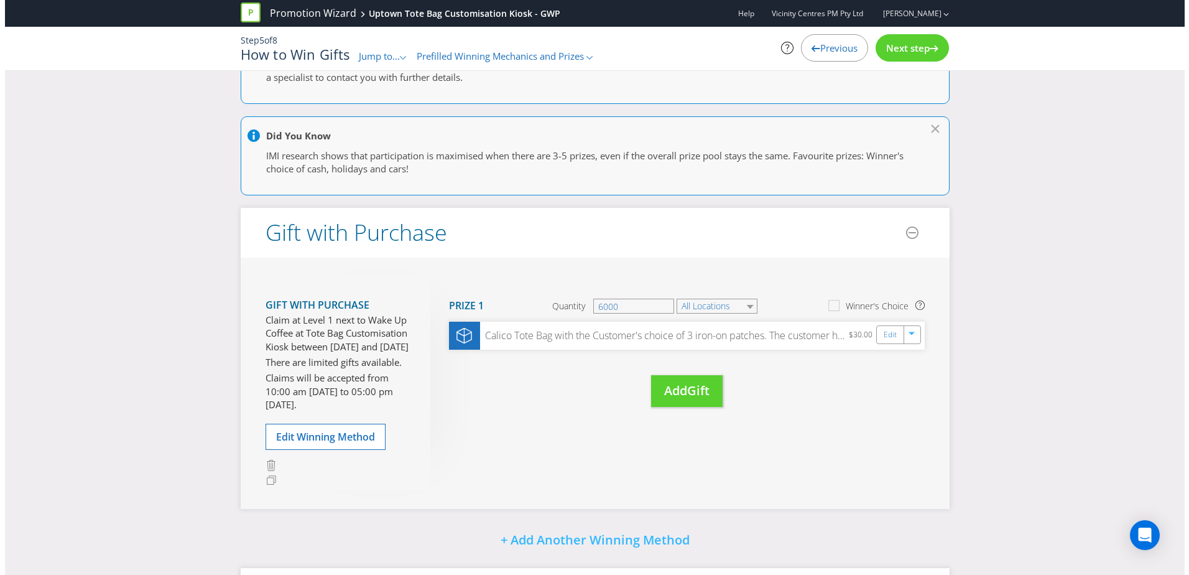
scroll to position [222, 0]
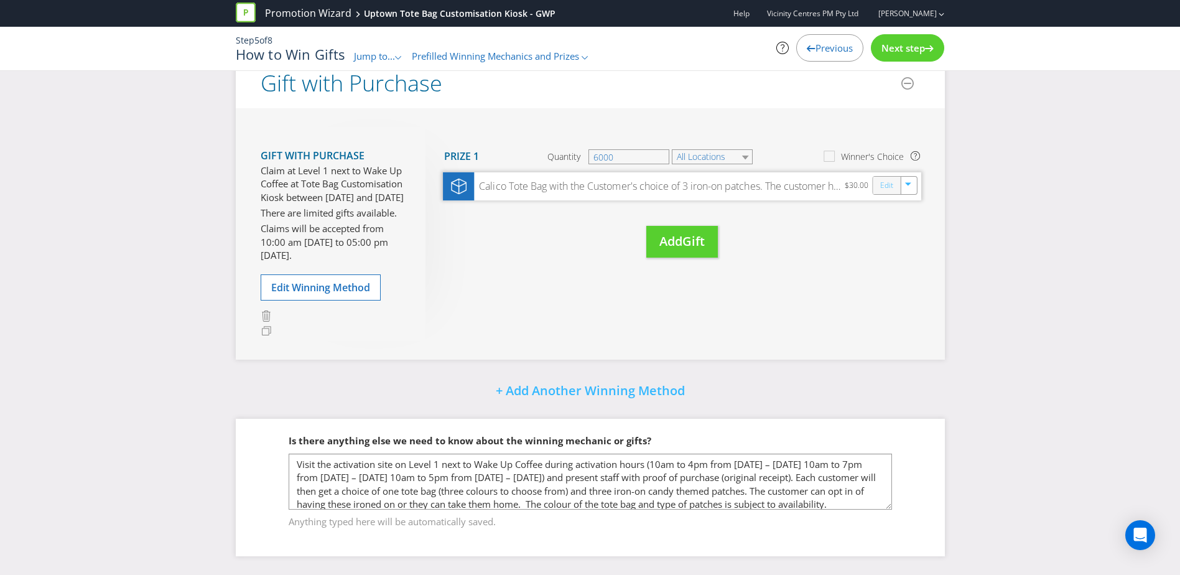
click at [887, 178] on link "Edit" at bounding box center [885, 185] width 13 height 14
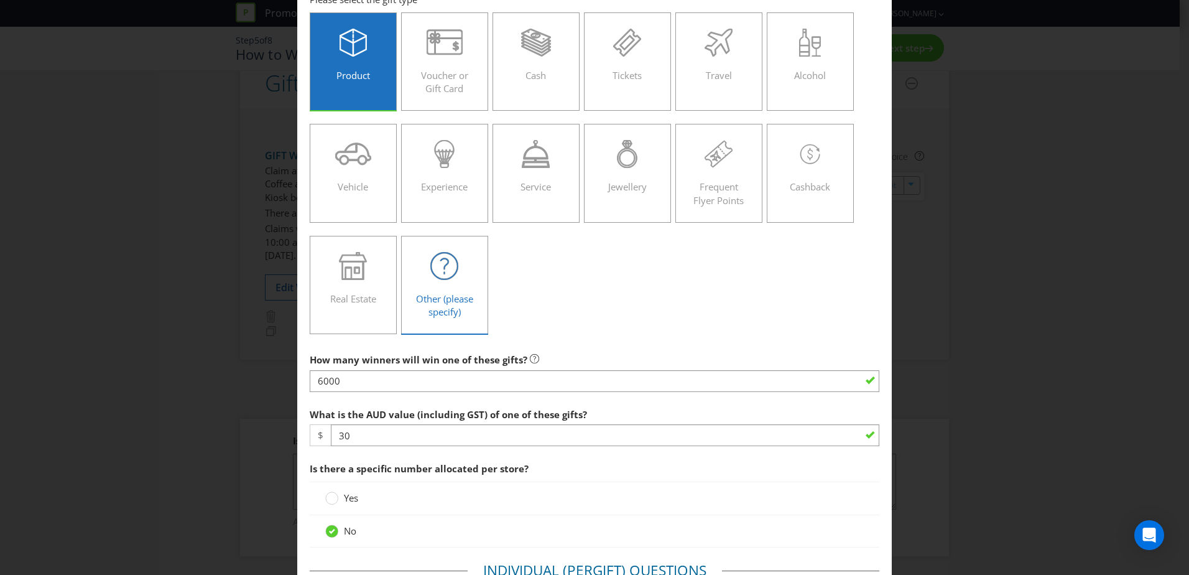
scroll to position [249, 0]
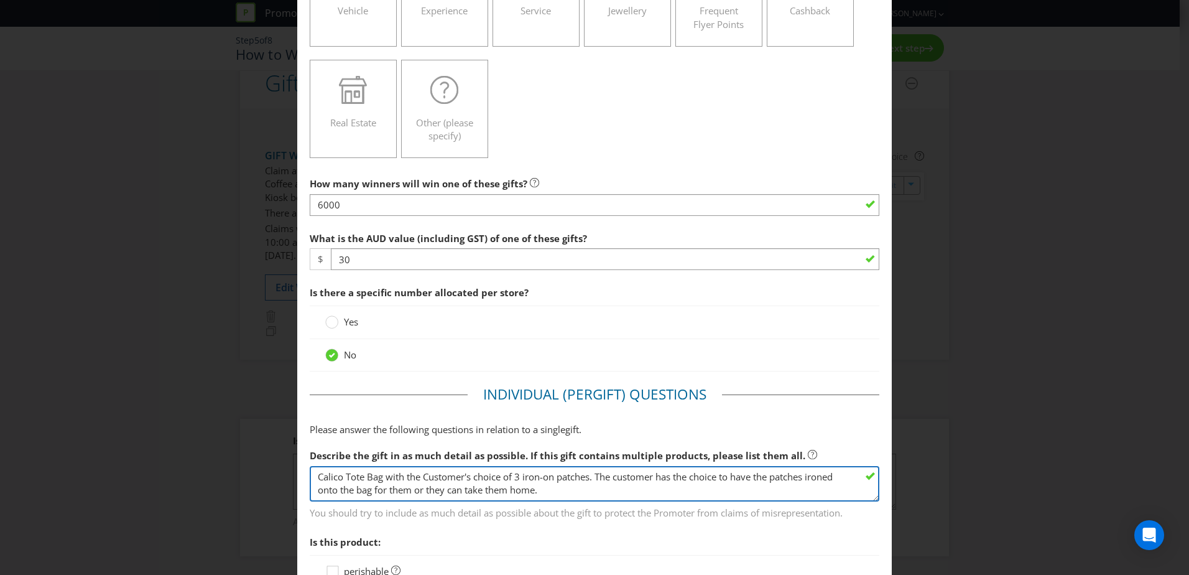
click at [428, 471] on textarea "Calico Tote Bag with the Customer's choice of 3 iron-on patches. The customer h…" at bounding box center [595, 483] width 570 height 35
click at [516, 478] on textarea "Calico Tote Bag with the Customer's choice of 3 iron-on patches. The customer h…" at bounding box center [595, 483] width 570 height 35
click at [322, 473] on textarea "Calico Tote Bag with the Customer's choice of 3 iron-on patches. The customer h…" at bounding box center [595, 483] width 570 height 35
type textarea "One calico tote bag with the customer's choice of three iron-on patches. The cu…"
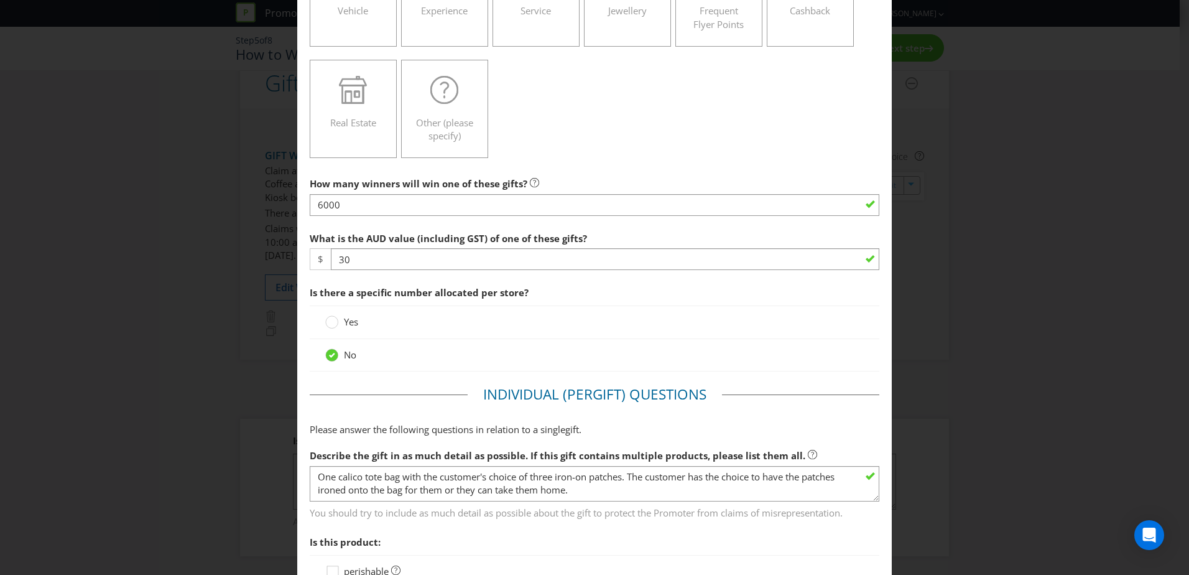
click at [820, 441] on fieldset "Individual (Per Gift ) Questions Please answer the following questions in relat…" at bounding box center [595, 575] width 570 height 382
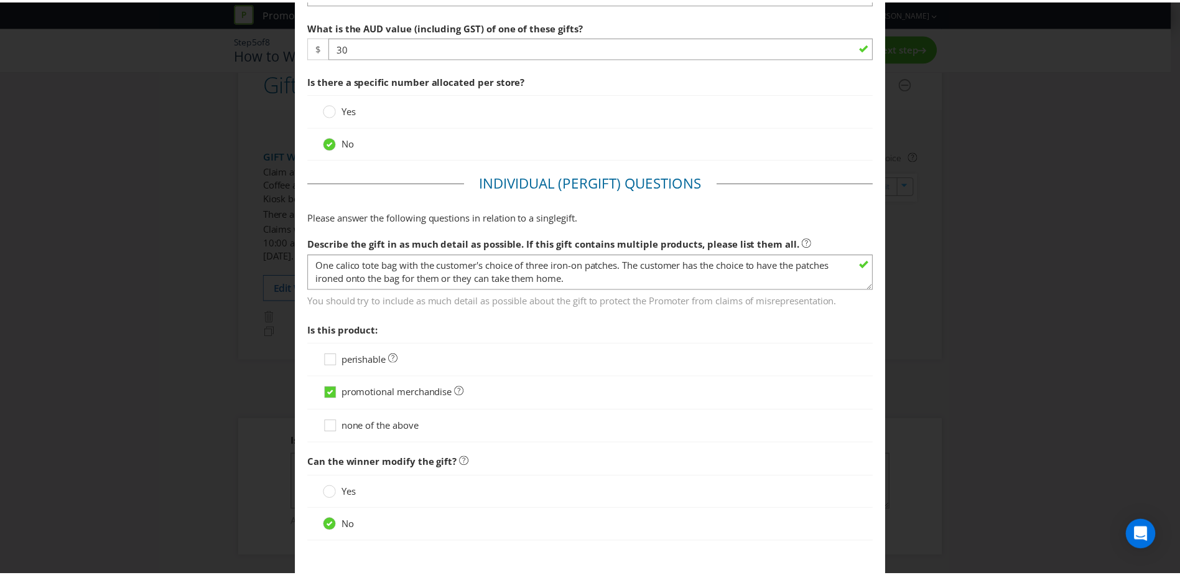
scroll to position [533, 0]
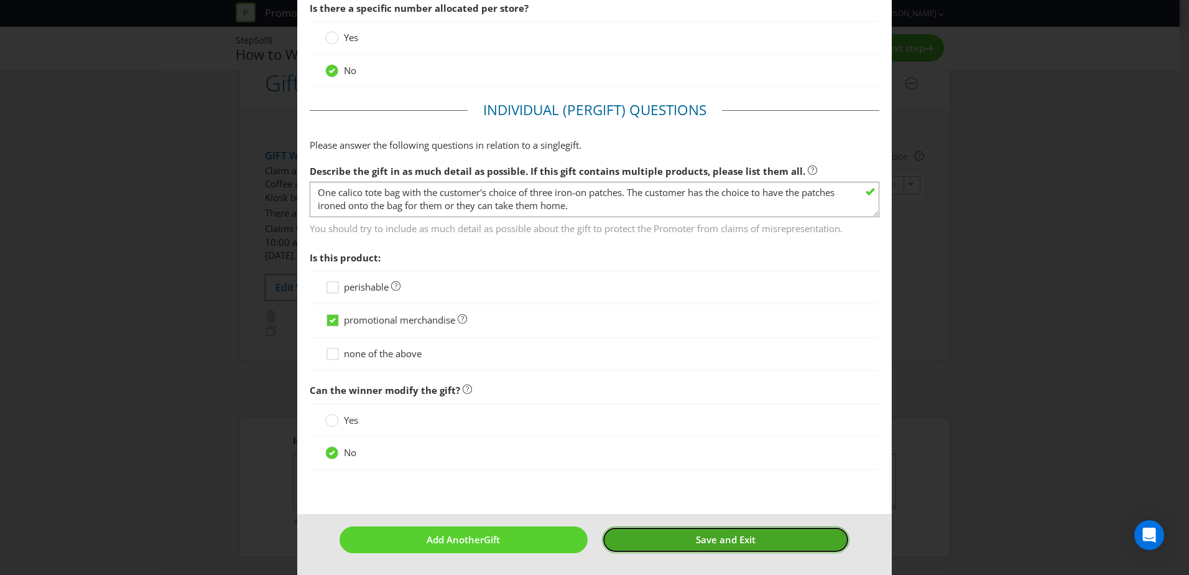
click at [650, 540] on button "Save and Exit" at bounding box center [726, 539] width 248 height 27
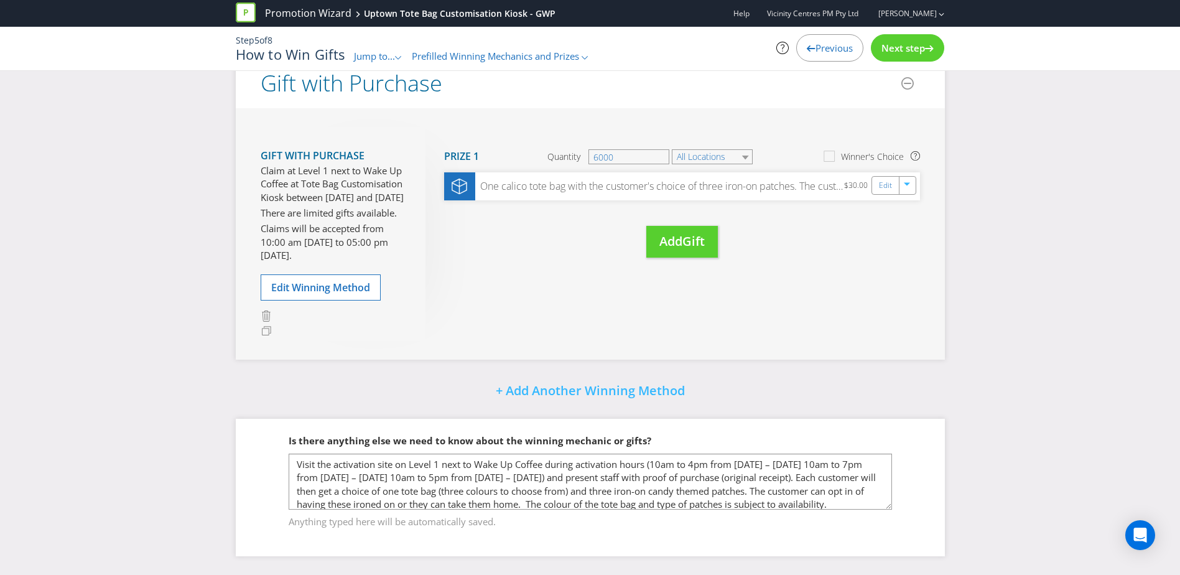
click at [916, 286] on div "Gift with Purchase Claim at Level 1 next to Wake Up Coffee at Tote Bag Customis…" at bounding box center [590, 233] width 709 height 251
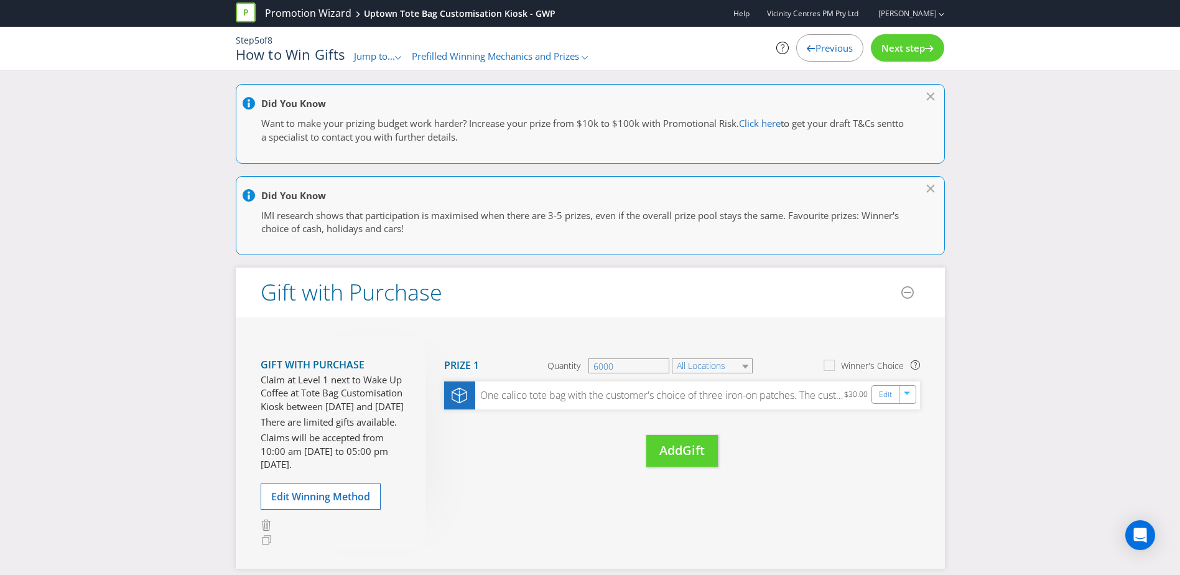
click at [450, 451] on h3 "Drag here to move prize" at bounding box center [457, 465] width 27 height 55
